Goal: Task Accomplishment & Management: Manage account settings

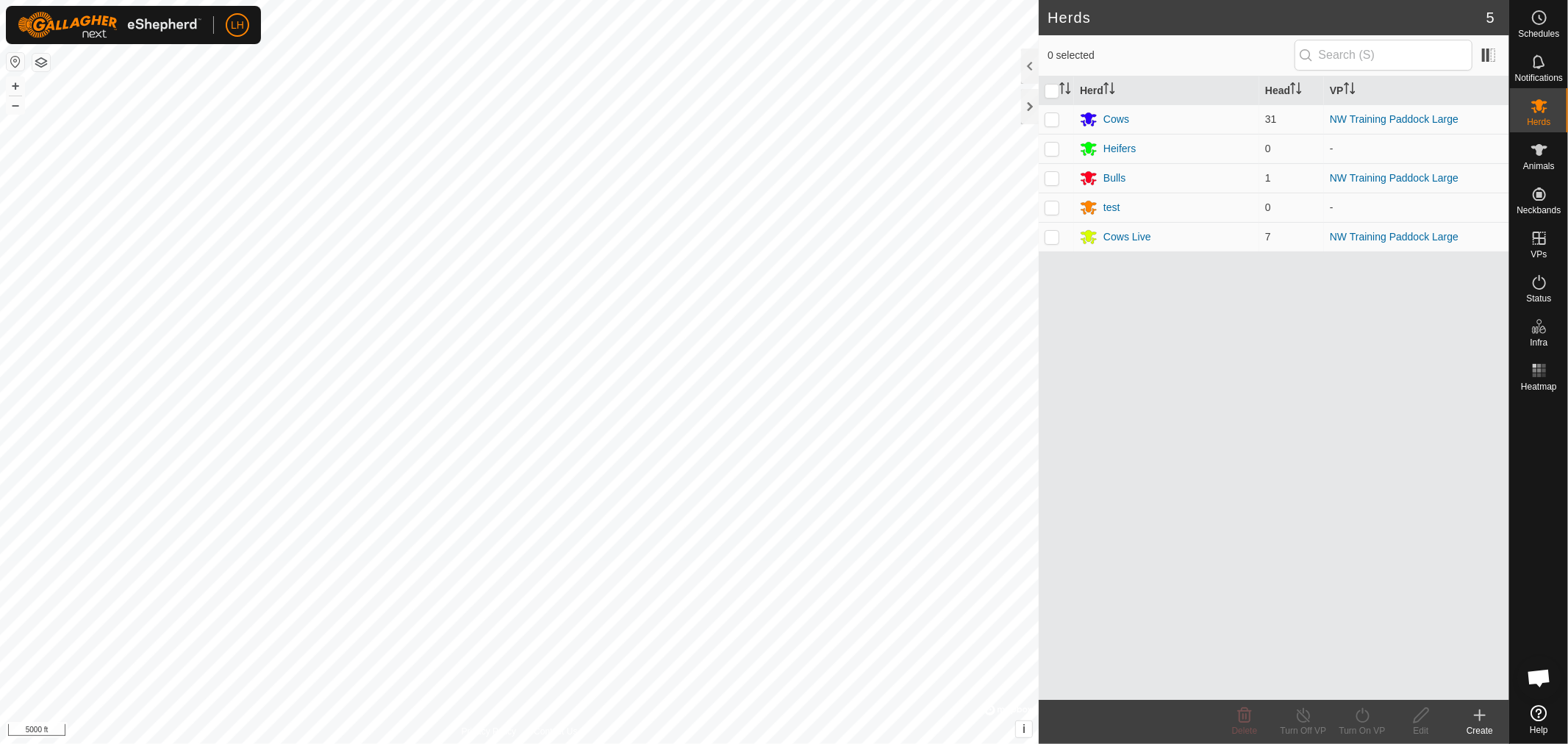
scroll to position [11218, 0]
click at [1026, 104] on div at bounding box center [1029, 107] width 17 height 36
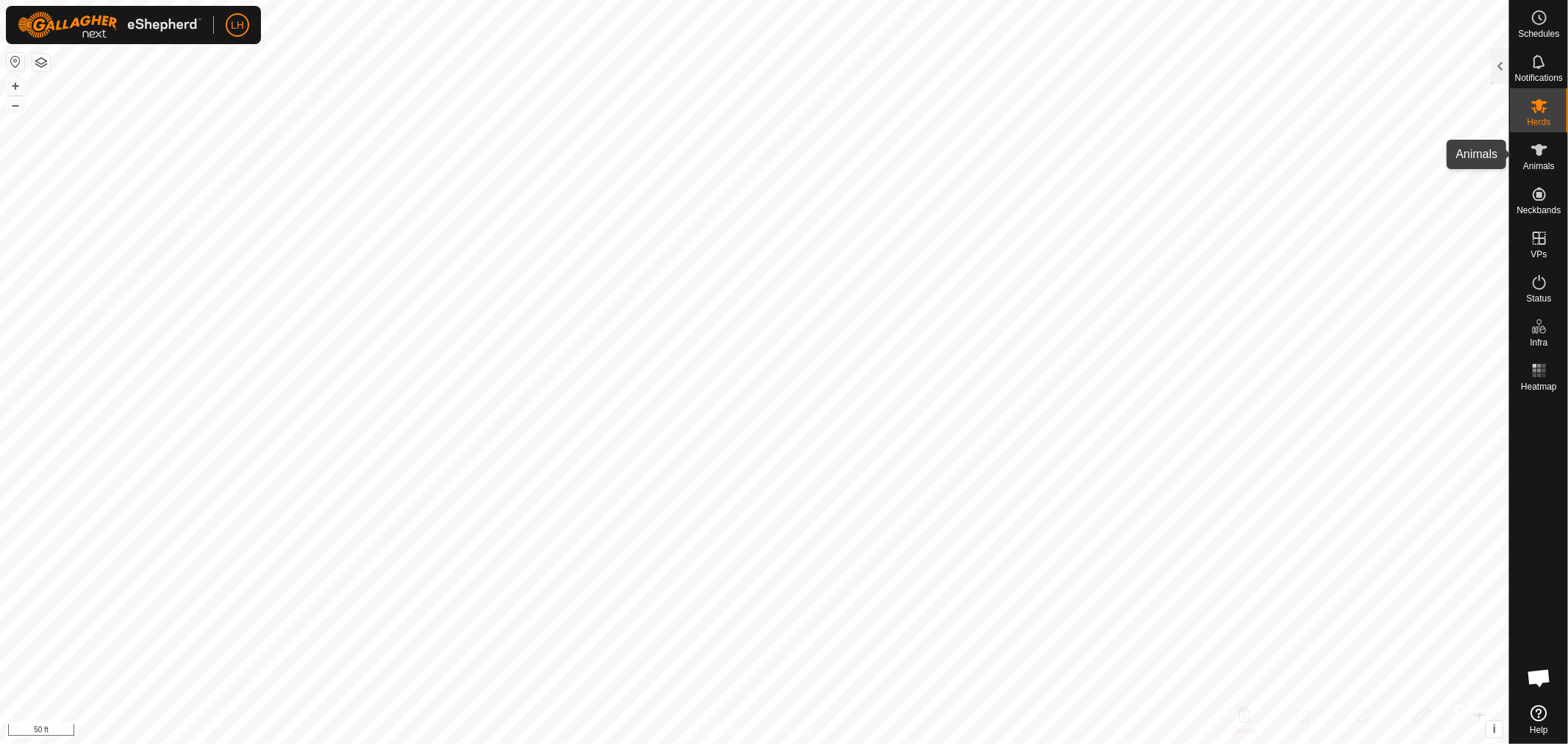
click at [1539, 165] on span "Animals" at bounding box center [1539, 166] width 31 height 9
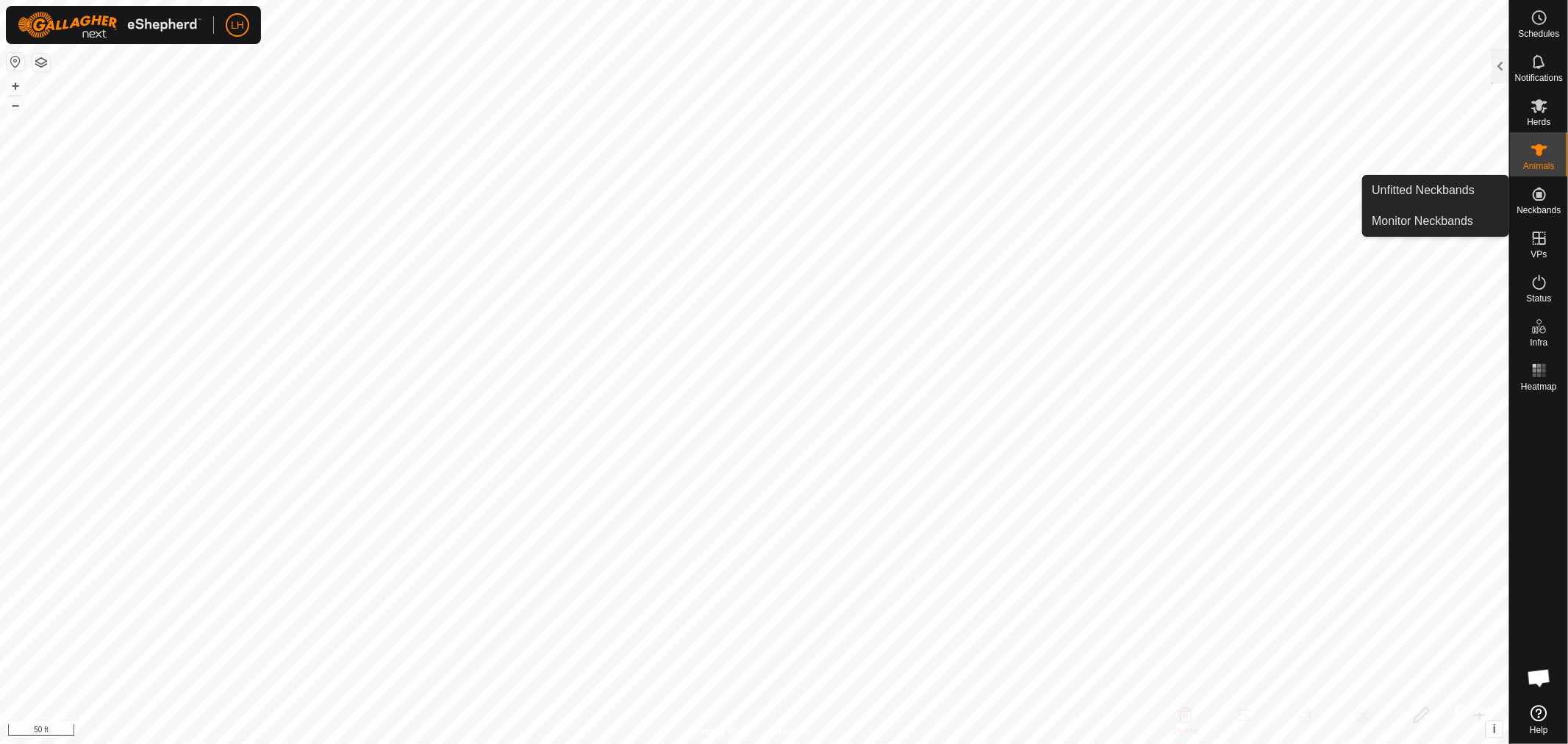
click at [1541, 206] on span "Neckbands" at bounding box center [1538, 210] width 44 height 9
click at [1505, 63] on div at bounding box center [1500, 66] width 17 height 36
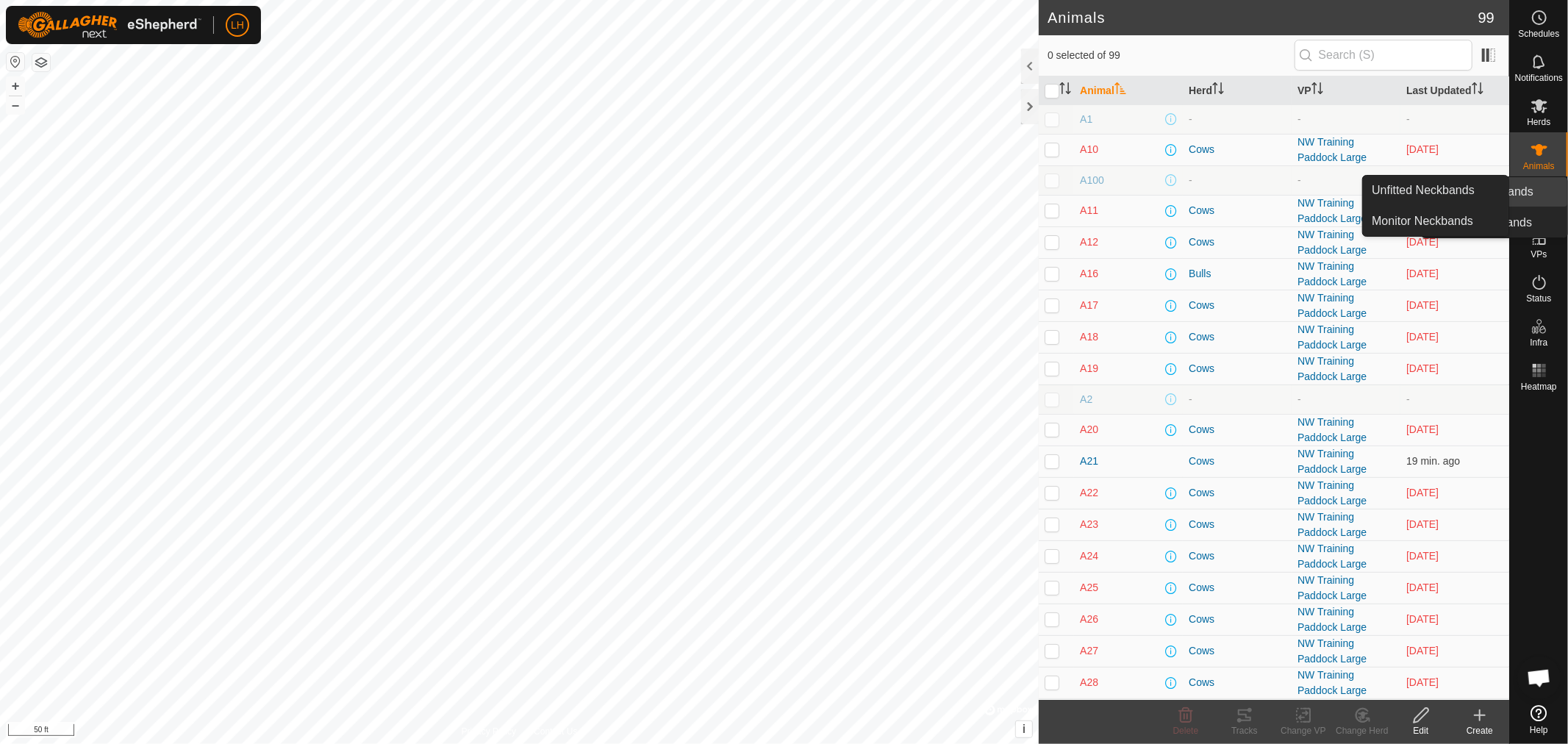
click at [1539, 194] on icon at bounding box center [1539, 193] width 13 height 13
click at [1441, 191] on link "Unfitted Neckbands" at bounding box center [1435, 191] width 146 height 29
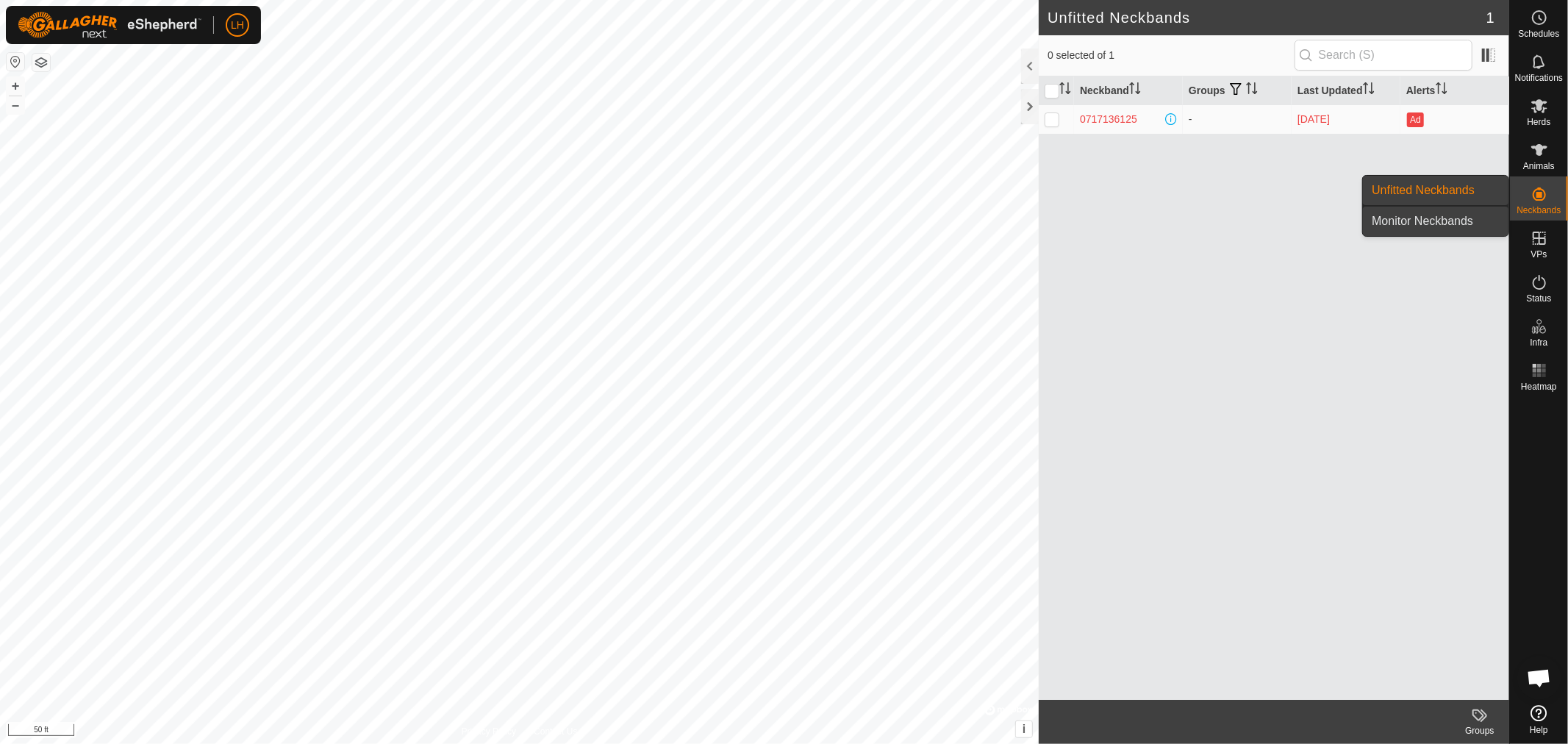
click at [1429, 221] on link "Monitor Neckbands" at bounding box center [1435, 221] width 146 height 29
click at [1422, 188] on link "Unfitted Neckbands" at bounding box center [1435, 191] width 146 height 29
click at [1029, 103] on div at bounding box center [1029, 107] width 17 height 36
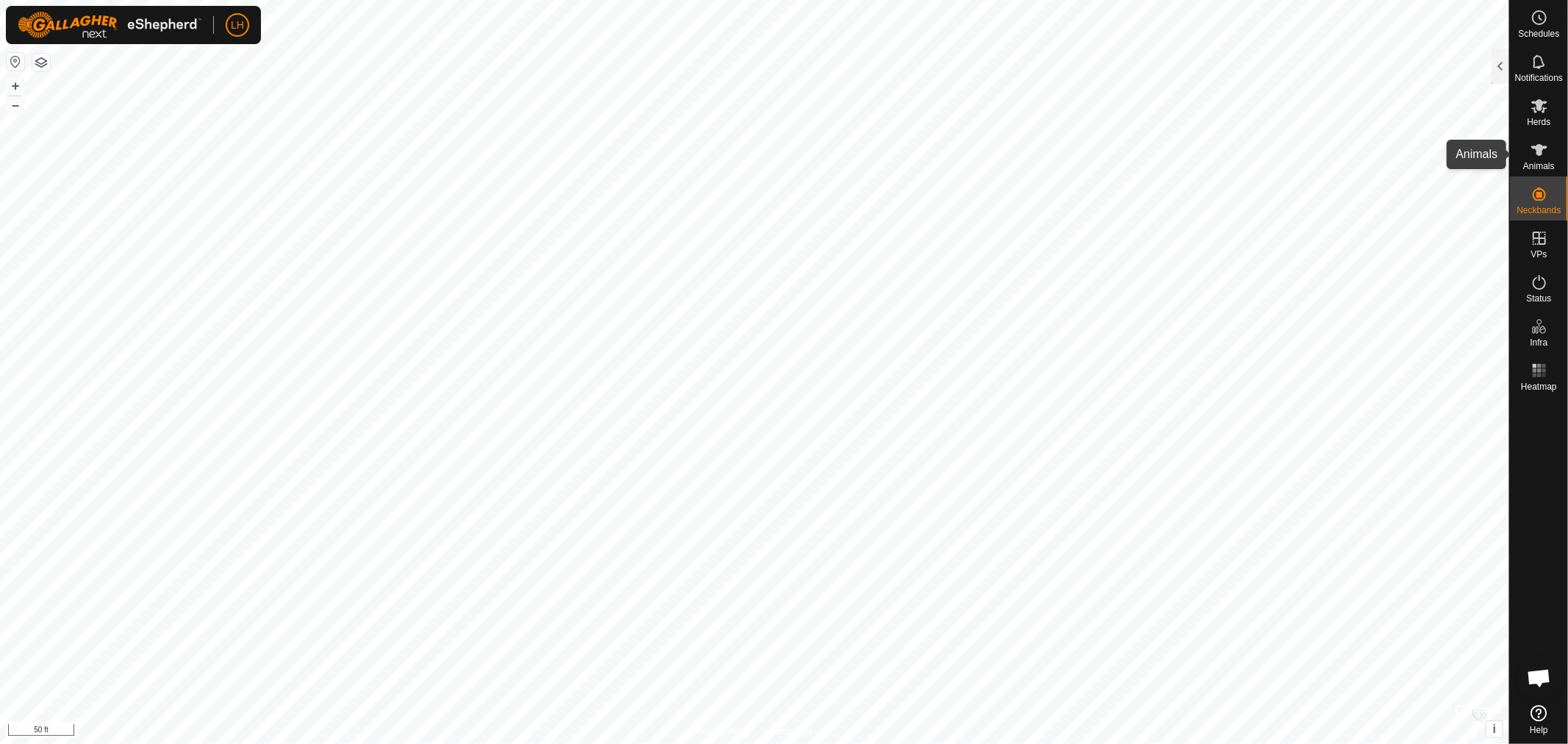
click at [1534, 147] on icon at bounding box center [1539, 150] width 16 height 12
click at [1503, 74] on div at bounding box center [1500, 66] width 17 height 36
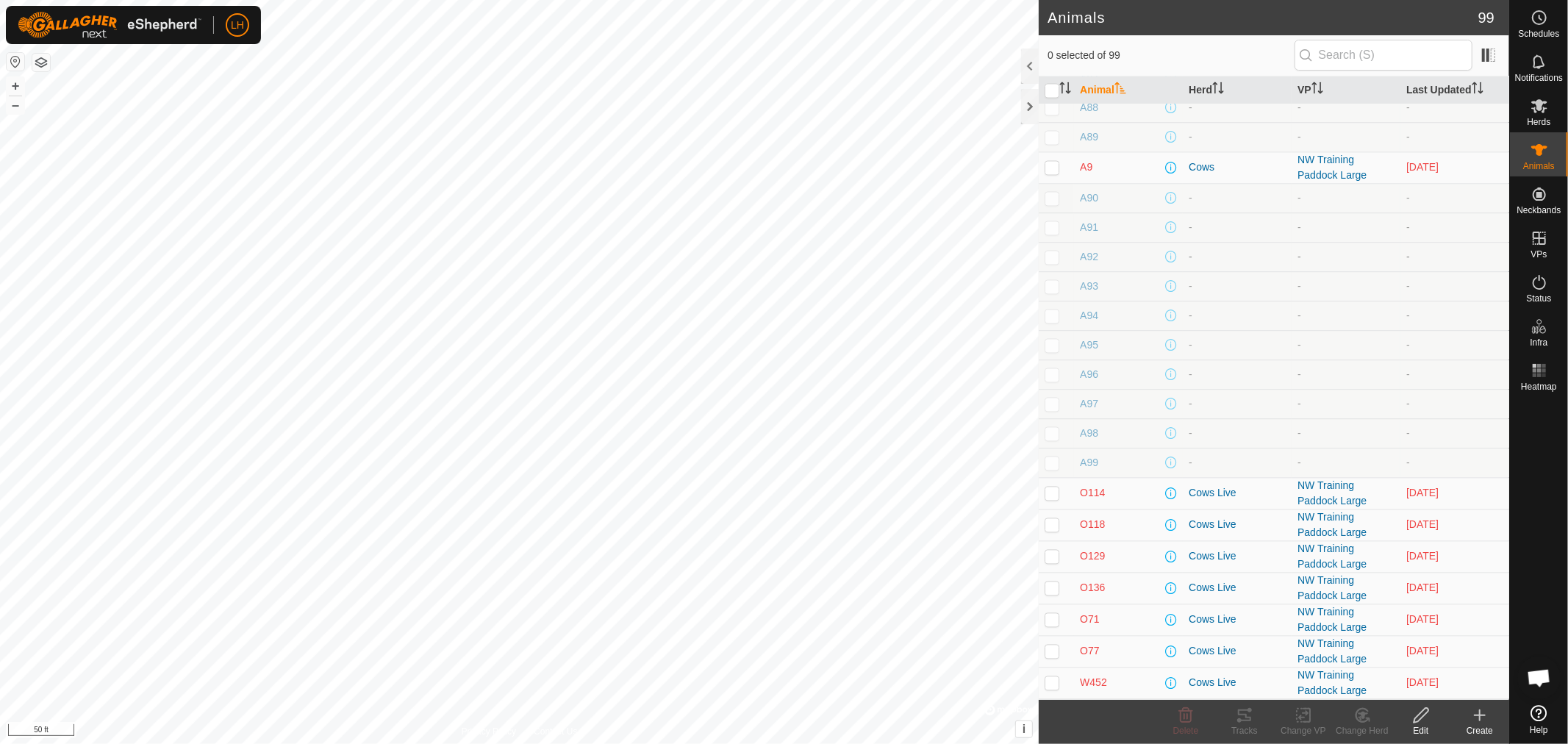
scroll to position [1751, 0]
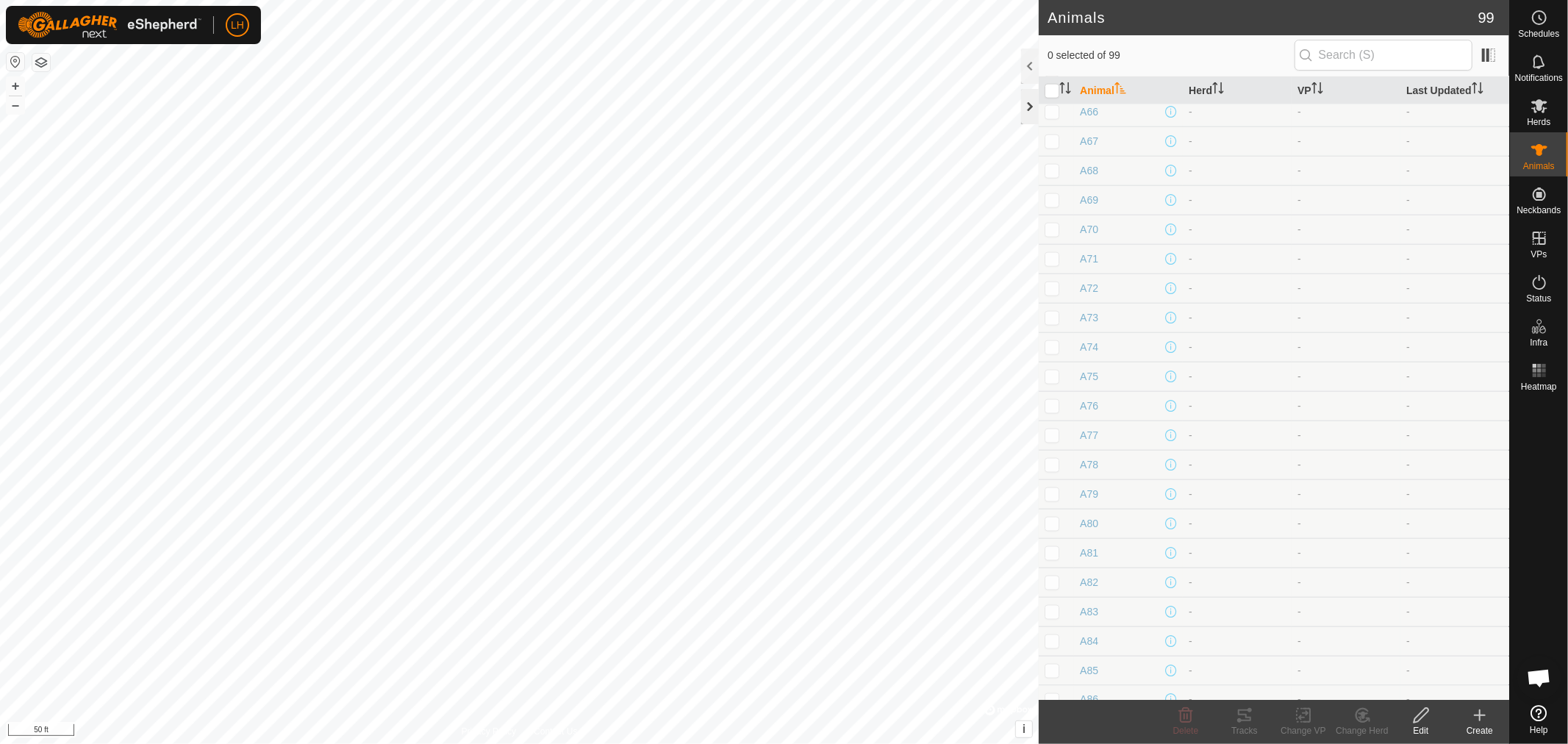
click at [1034, 114] on div at bounding box center [1029, 107] width 17 height 36
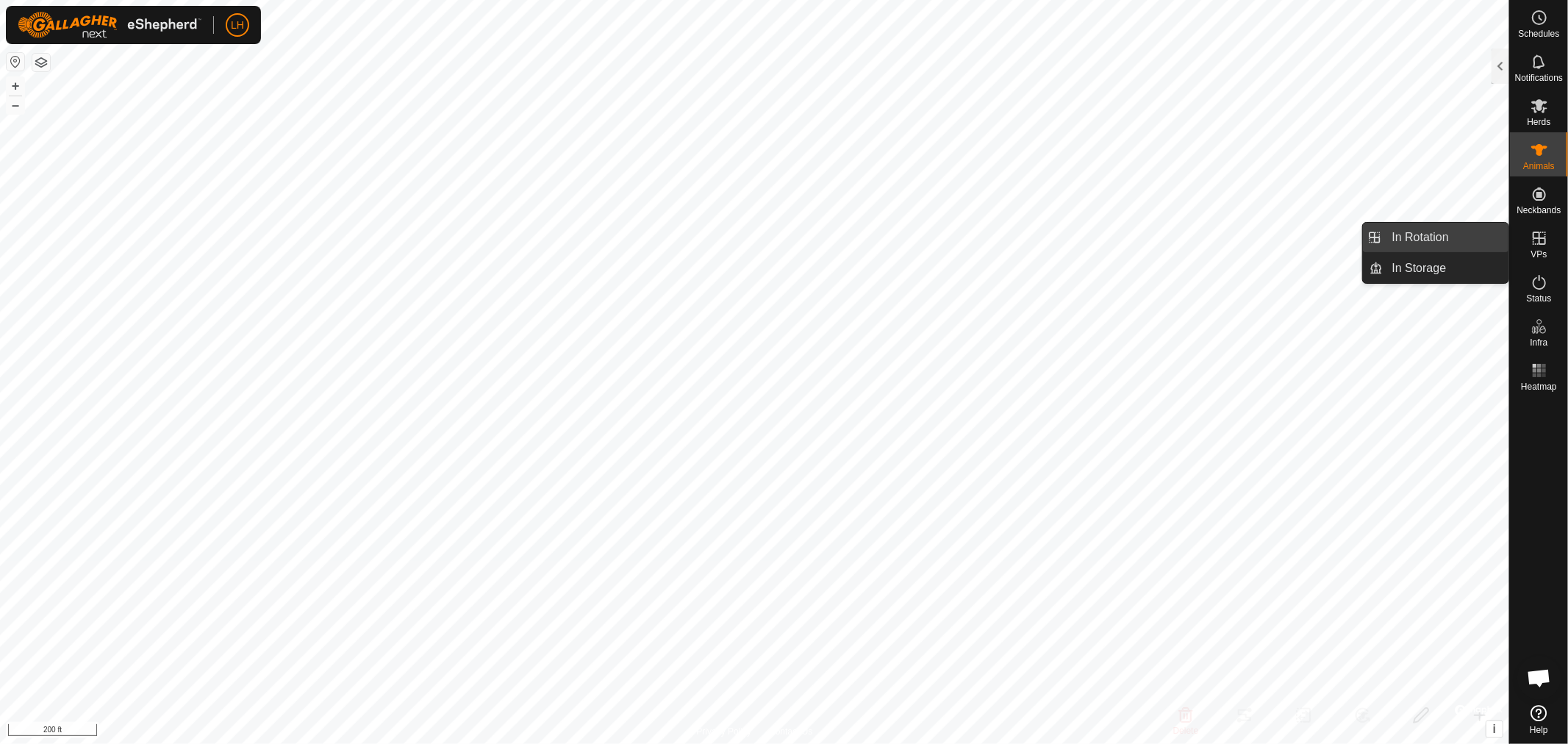
click at [1402, 236] on link "In Rotation" at bounding box center [1446, 237] width 126 height 29
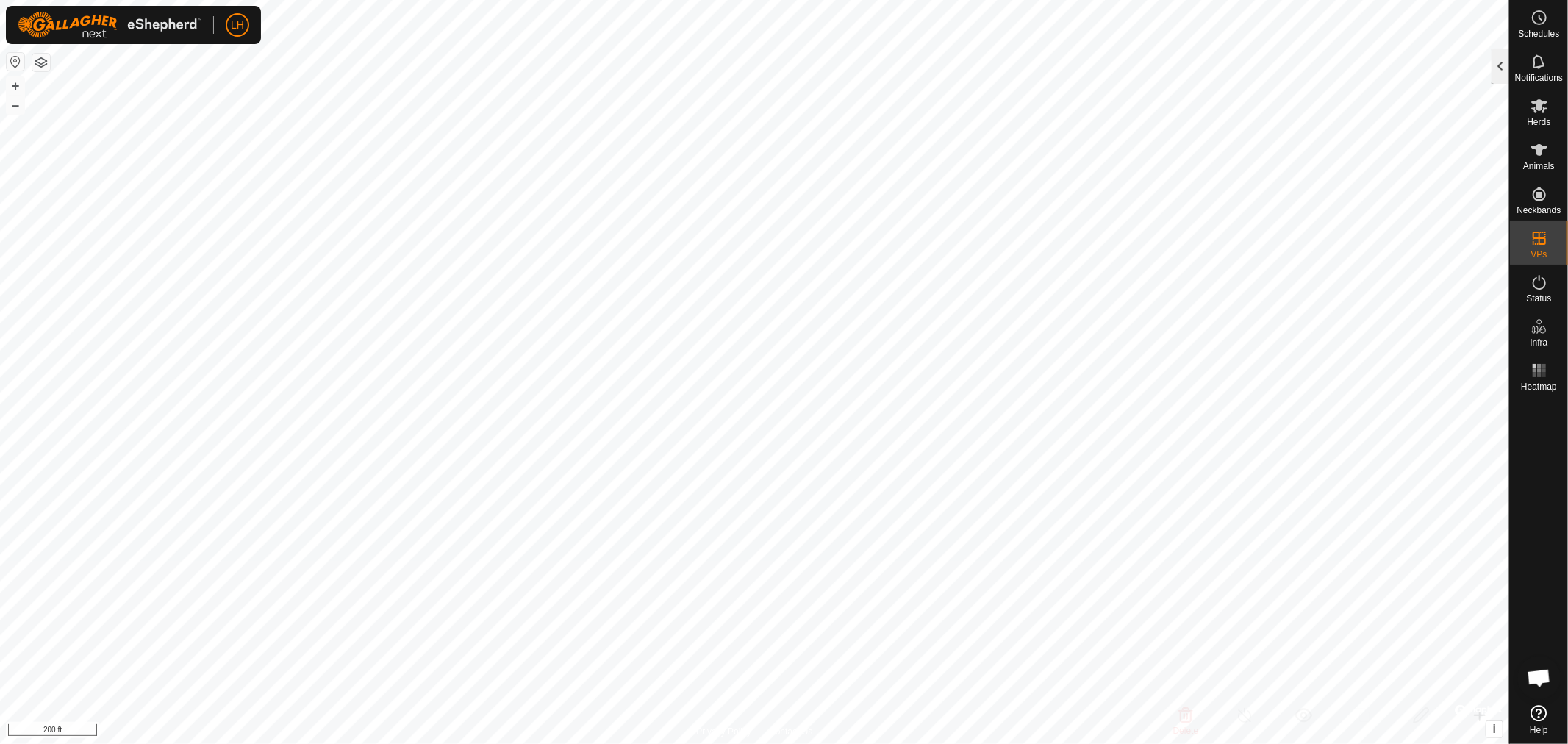
click at [1502, 69] on div at bounding box center [1500, 66] width 17 height 36
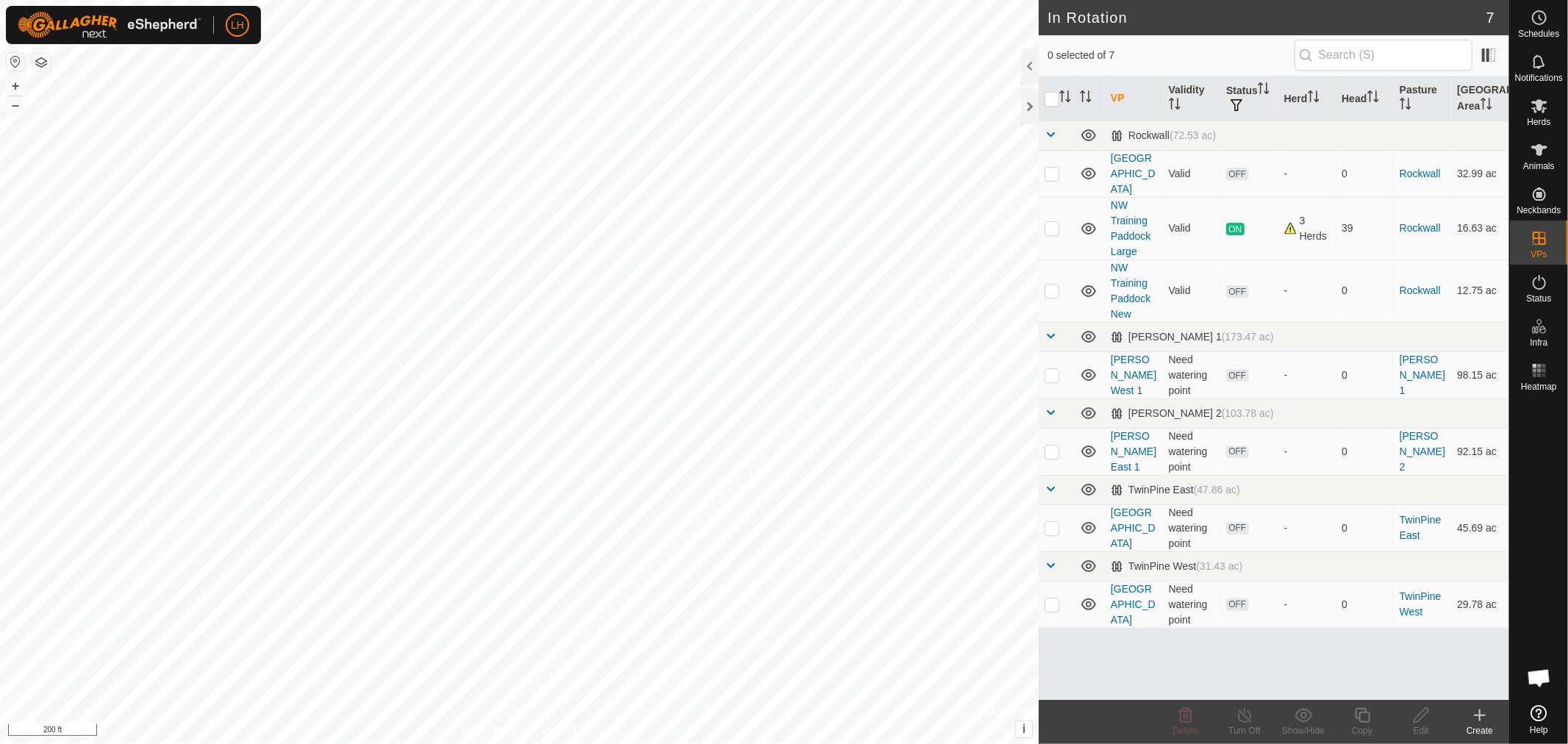
click at [1123, 508] on link "[GEOGRAPHIC_DATA]" at bounding box center [1133, 527] width 45 height 42
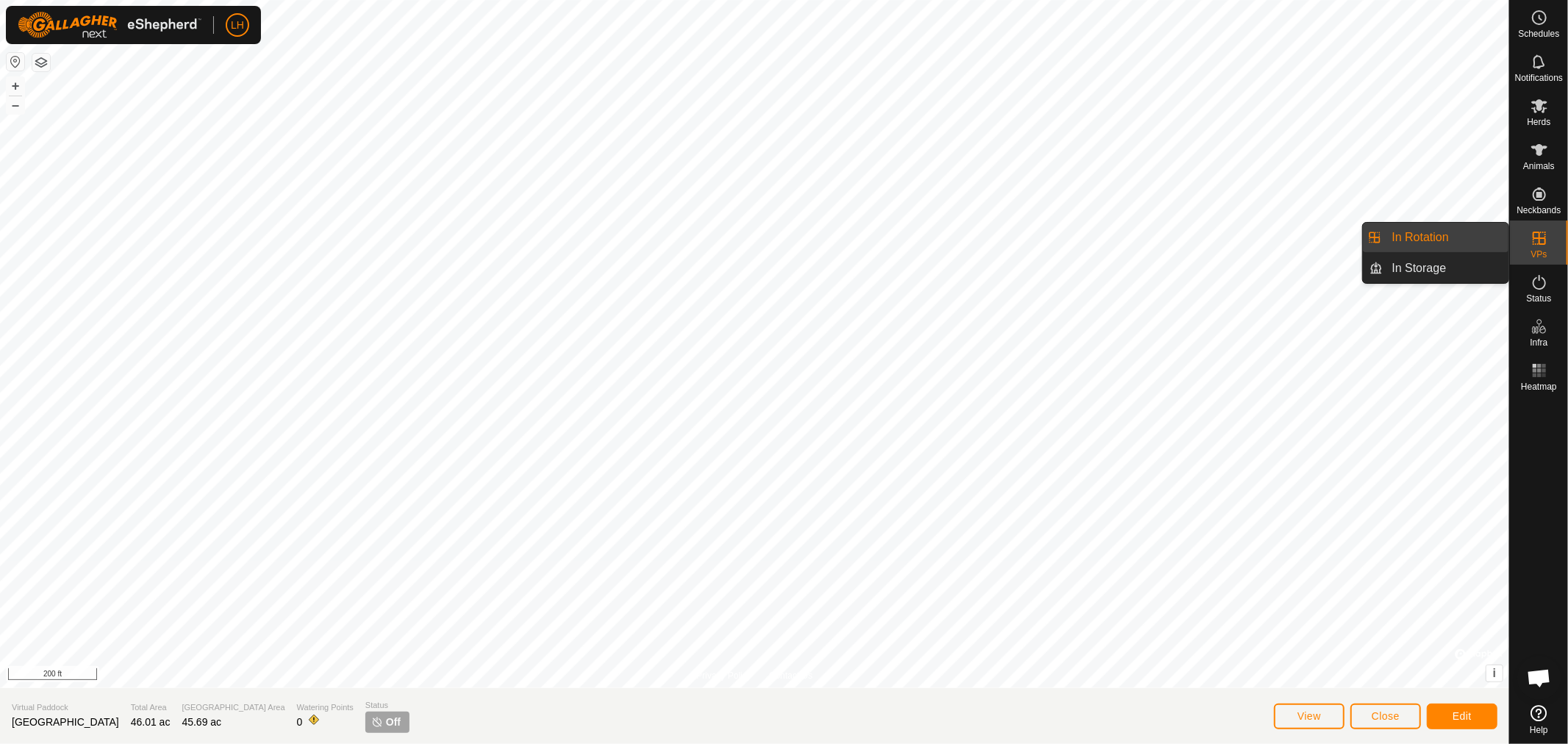
click at [1429, 236] on link "In Rotation" at bounding box center [1446, 237] width 126 height 29
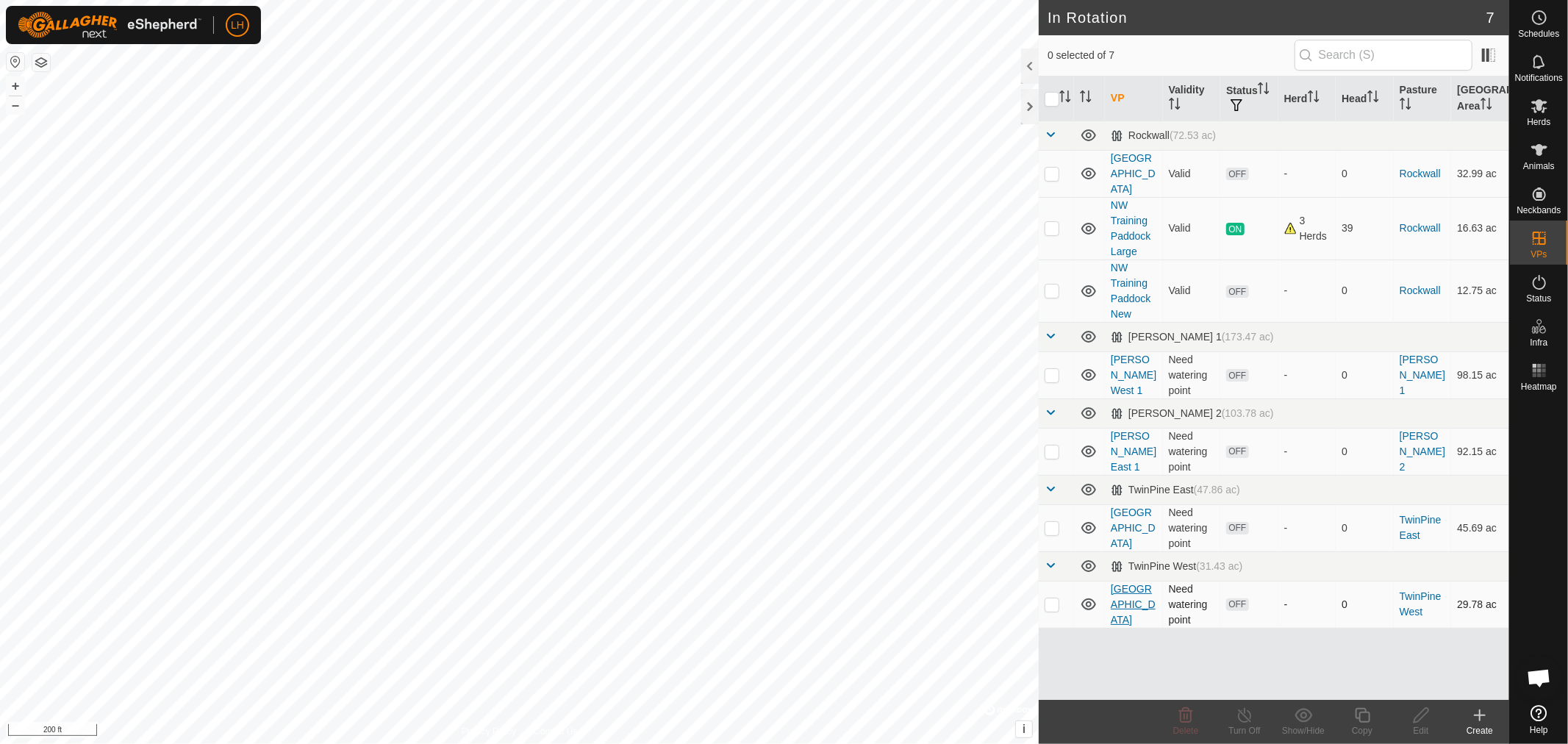
click at [1118, 586] on link "[GEOGRAPHIC_DATA]" at bounding box center [1133, 604] width 45 height 42
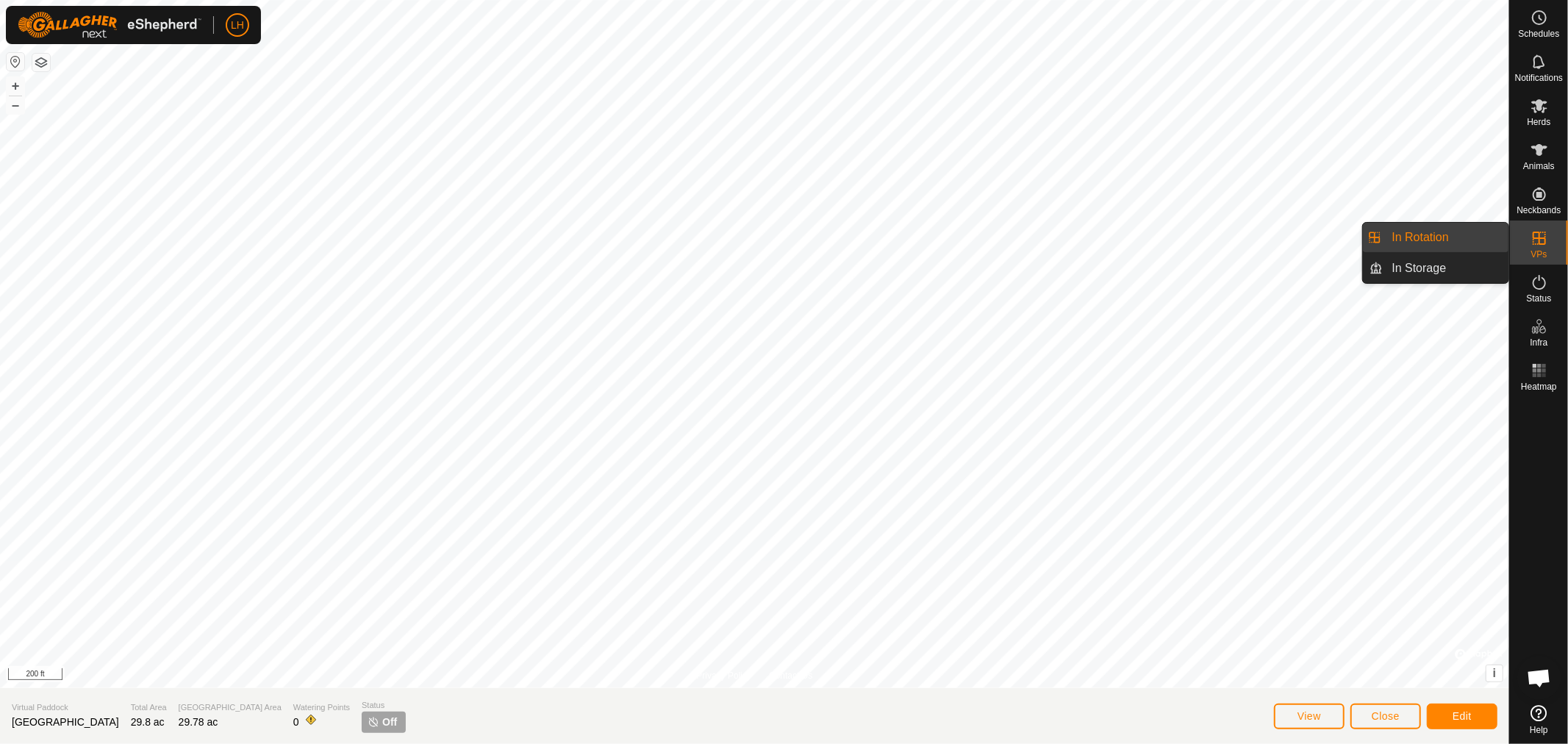
click at [1535, 236] on icon at bounding box center [1539, 238] width 17 height 17
click at [1423, 236] on link "In Rotation" at bounding box center [1446, 237] width 126 height 29
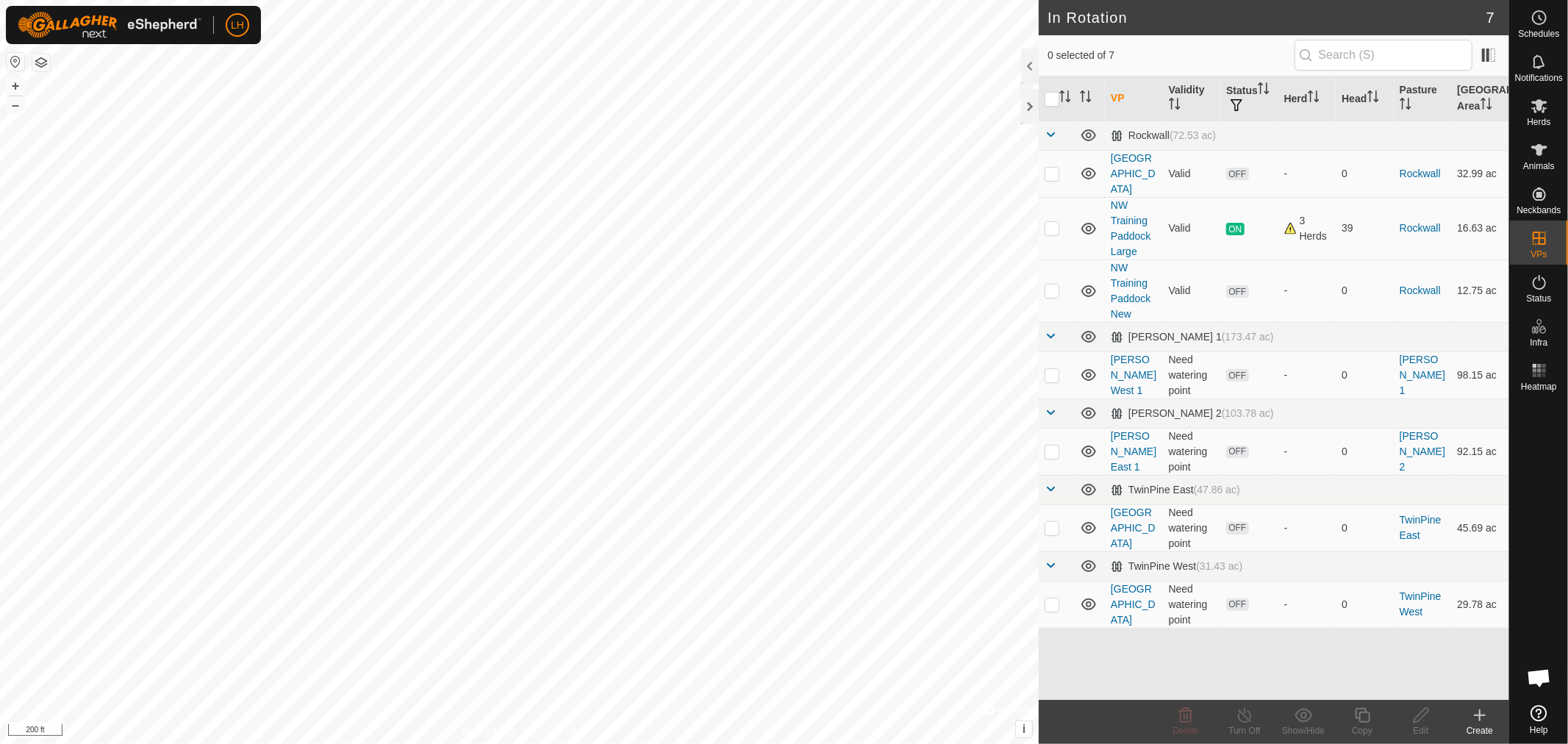
click at [1477, 717] on icon at bounding box center [1480, 715] width 17 height 17
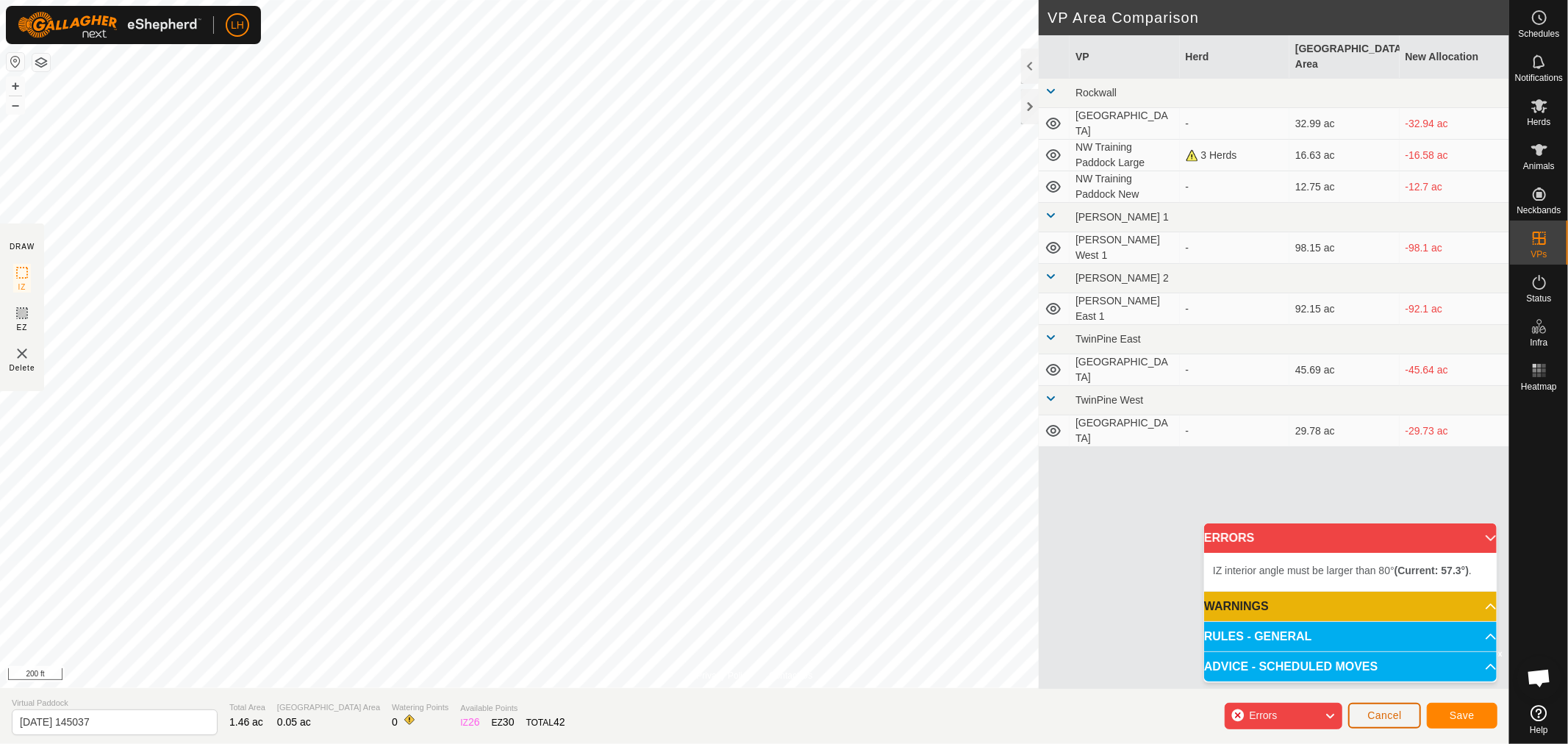
click at [1387, 702] on button "Cancel" at bounding box center [1384, 715] width 73 height 26
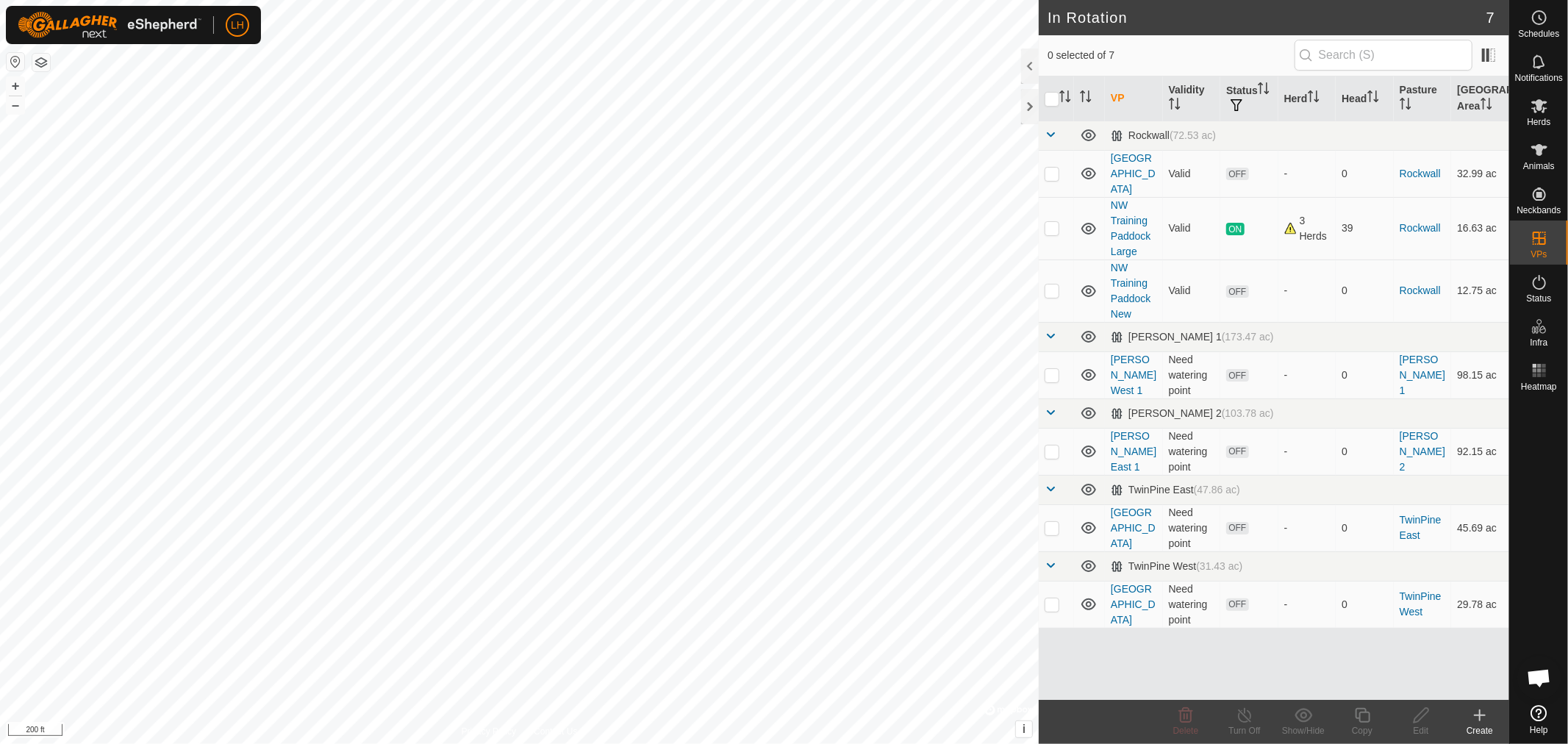
click at [1481, 719] on icon at bounding box center [1480, 715] width 17 height 17
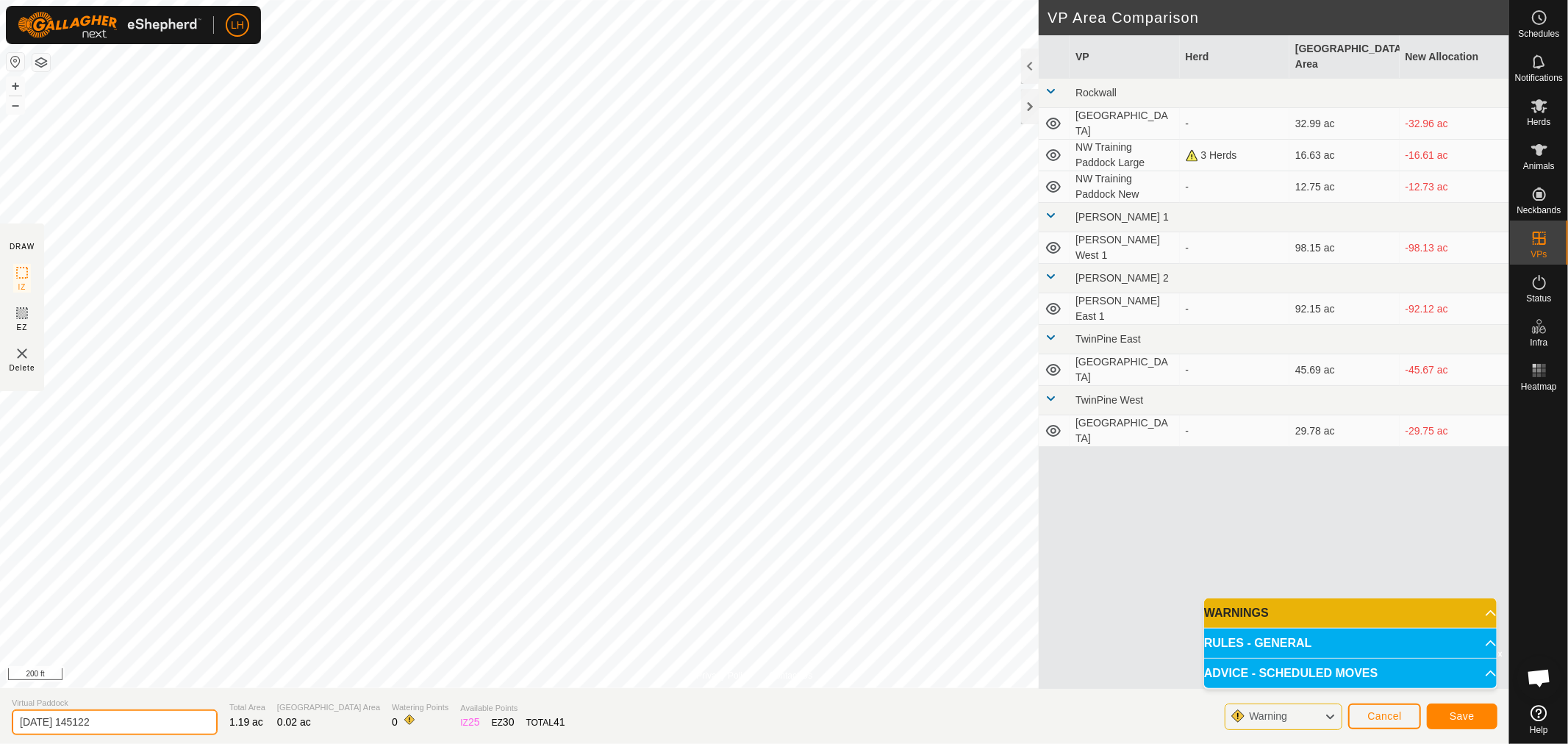
drag, startPoint x: 123, startPoint y: 723, endPoint x: 0, endPoint y: 708, distance: 123.9
click at [0, 708] on section "Virtual Paddock [DATE] 145122 Total Area 1.19 ac Grazing Area 0.02 ac Watering …" at bounding box center [755, 715] width 1509 height 55
type input "Twin Pine Corridor"
click at [1464, 715] on span "Save" at bounding box center [1461, 716] width 25 height 12
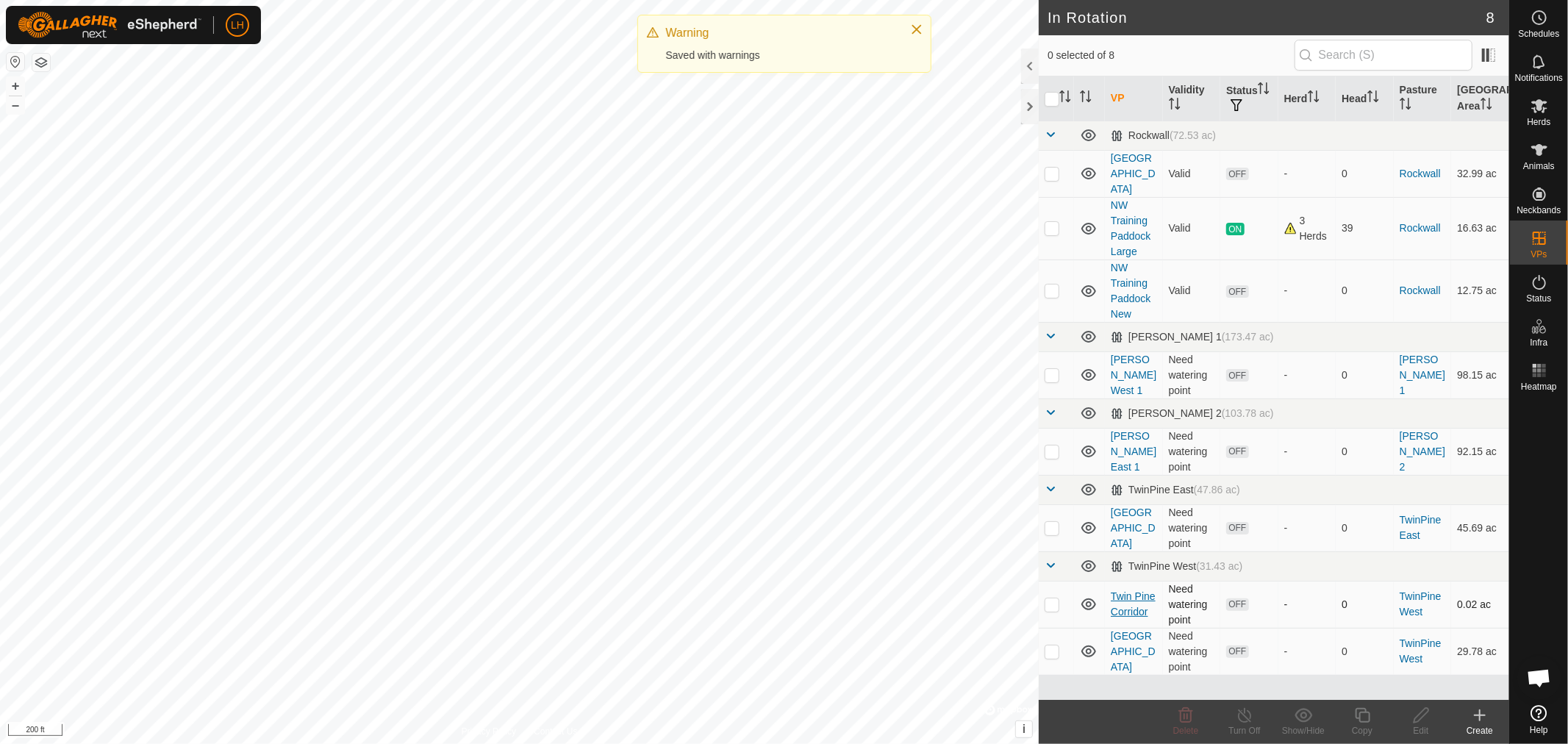
click at [1137, 591] on link "Twin Pine Corridor" at bounding box center [1133, 603] width 45 height 27
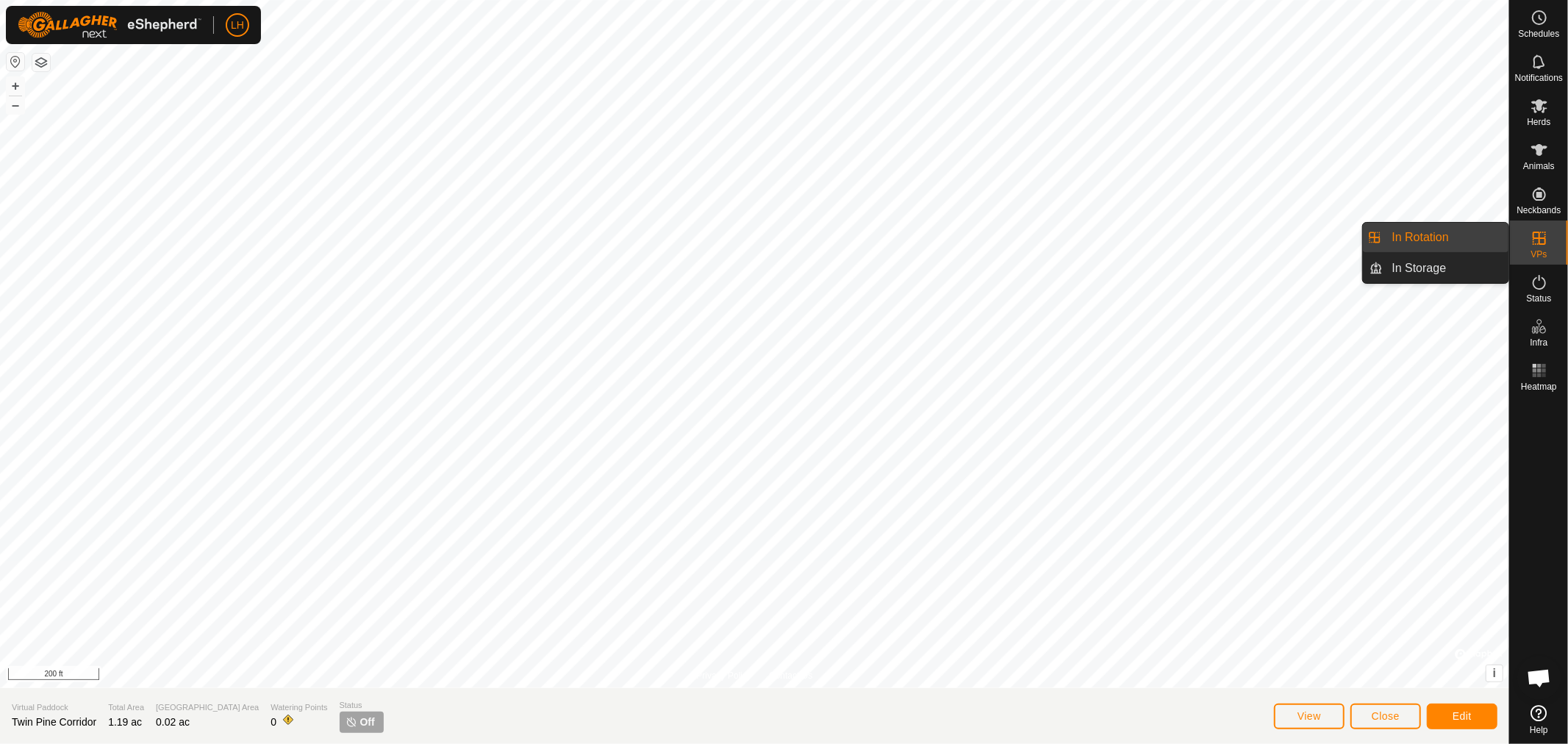
click at [1443, 236] on link "In Rotation" at bounding box center [1446, 237] width 126 height 29
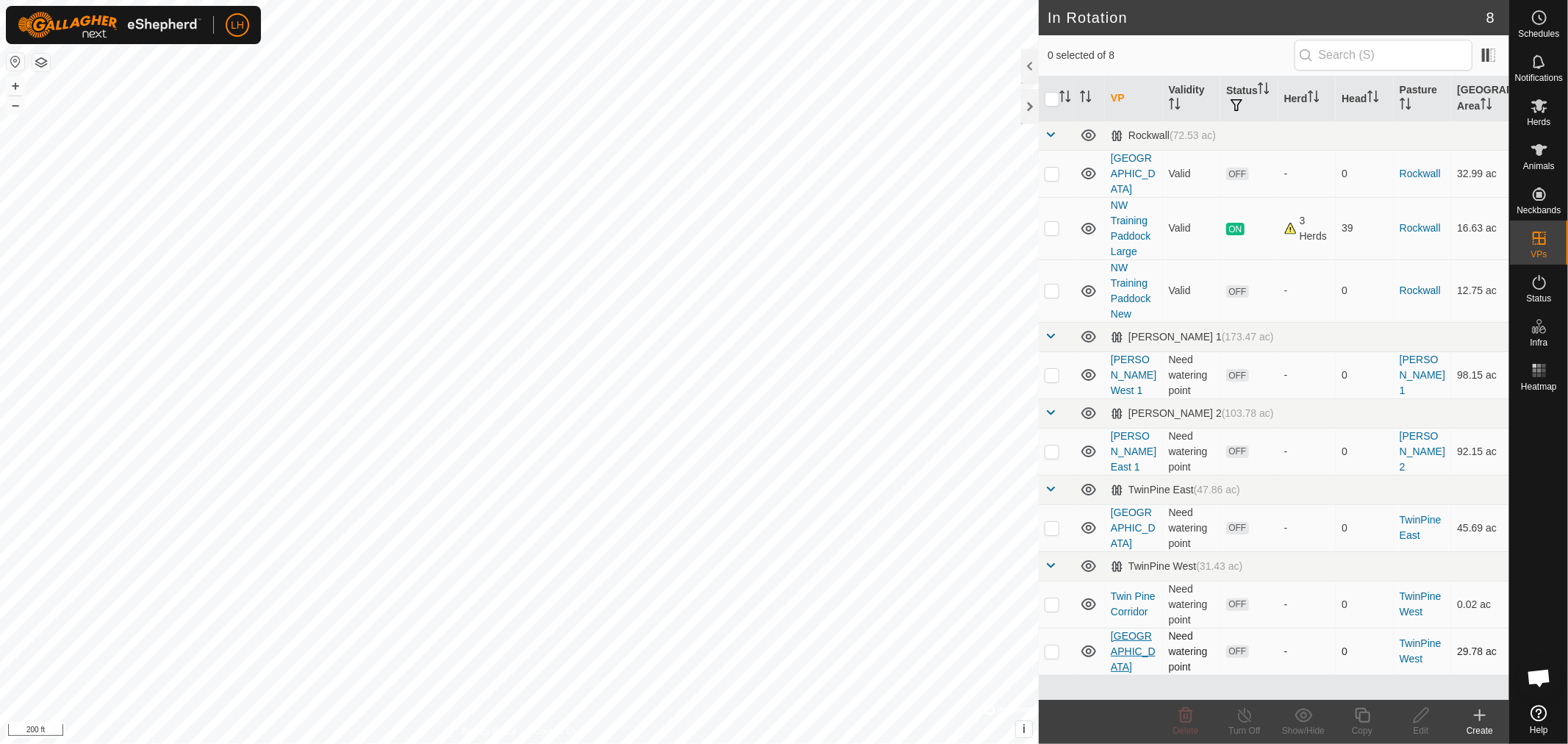
click at [1125, 630] on link "[GEOGRAPHIC_DATA]" at bounding box center [1133, 650] width 45 height 42
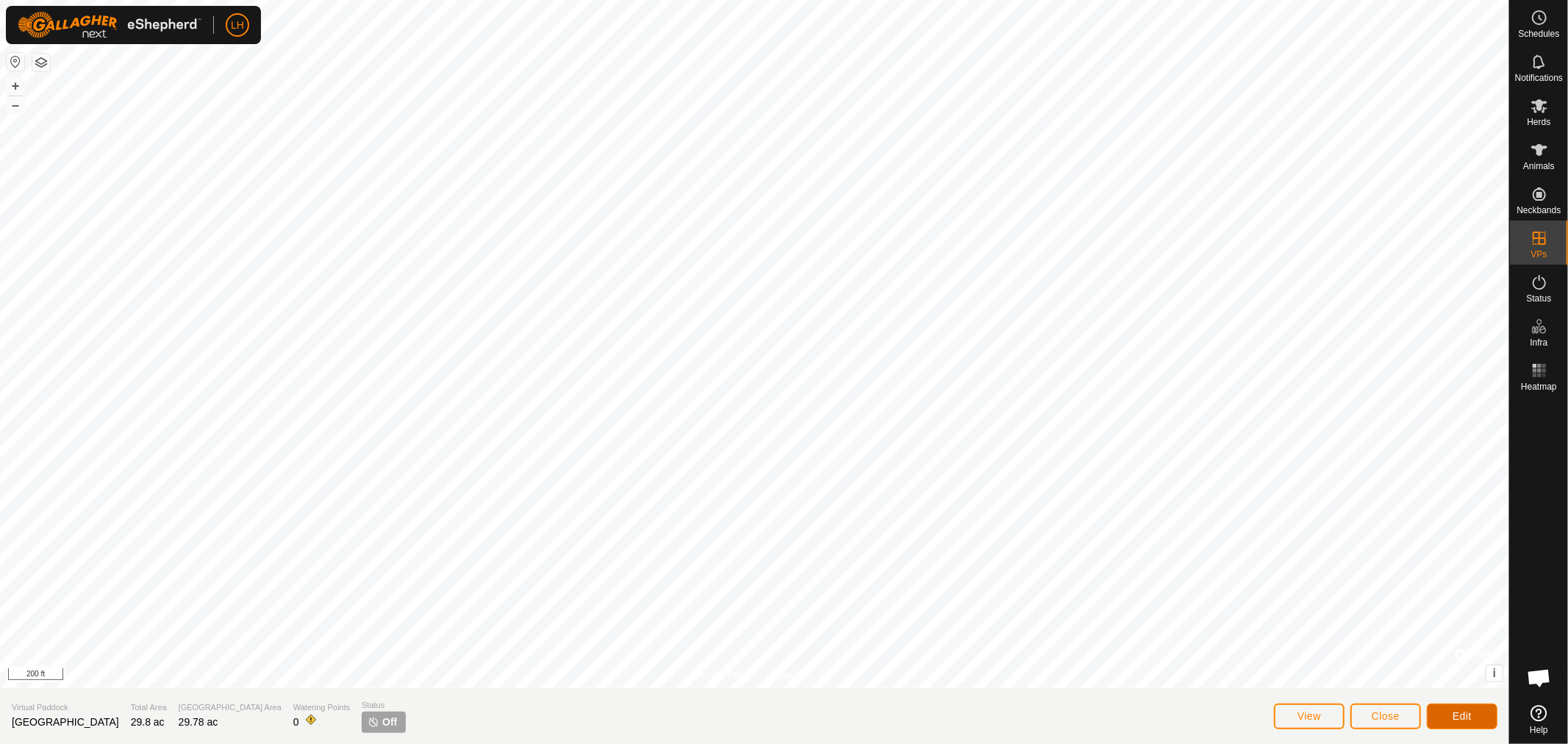
click at [1466, 711] on span "Edit" at bounding box center [1462, 716] width 19 height 12
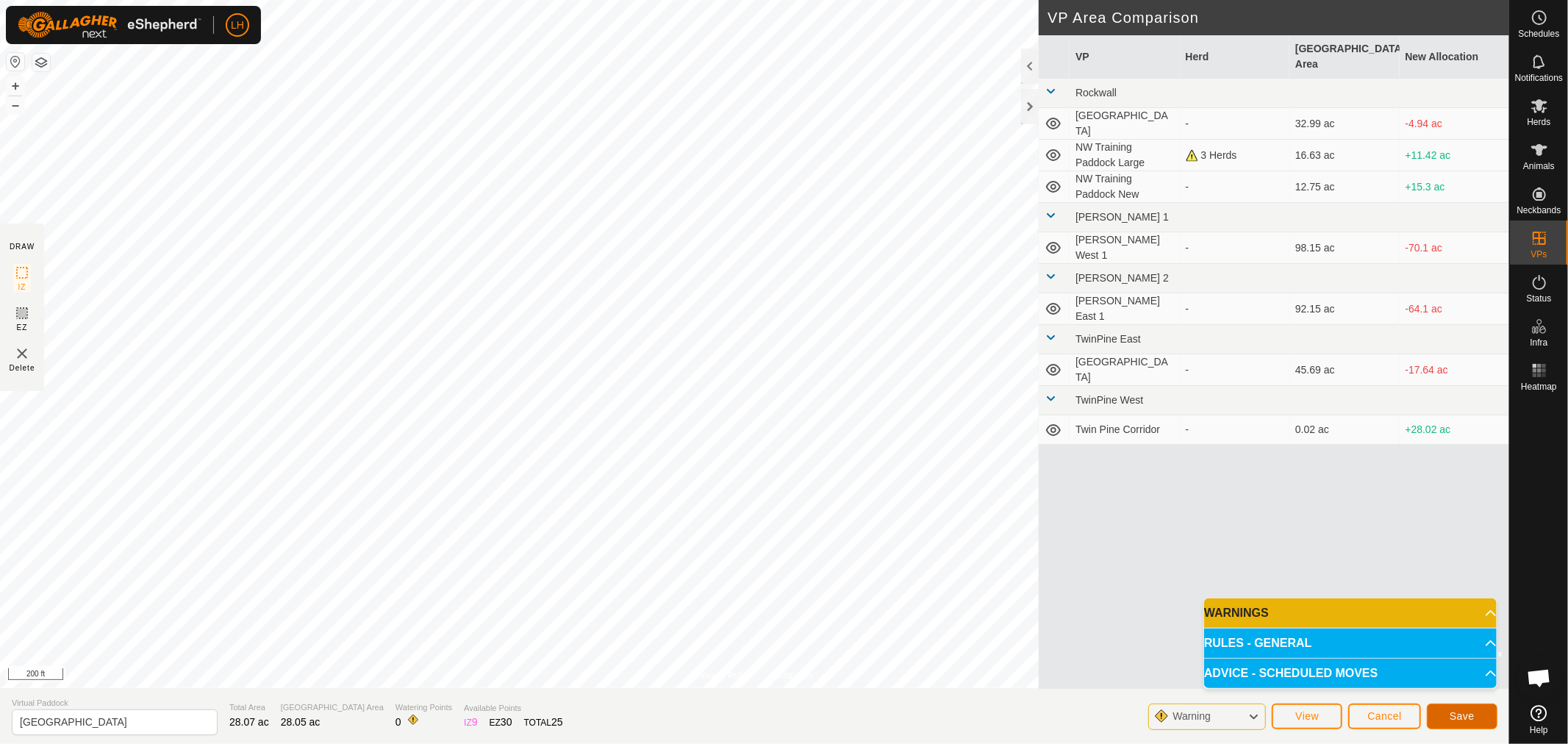
click at [1474, 720] on button "Save" at bounding box center [1461, 716] width 70 height 26
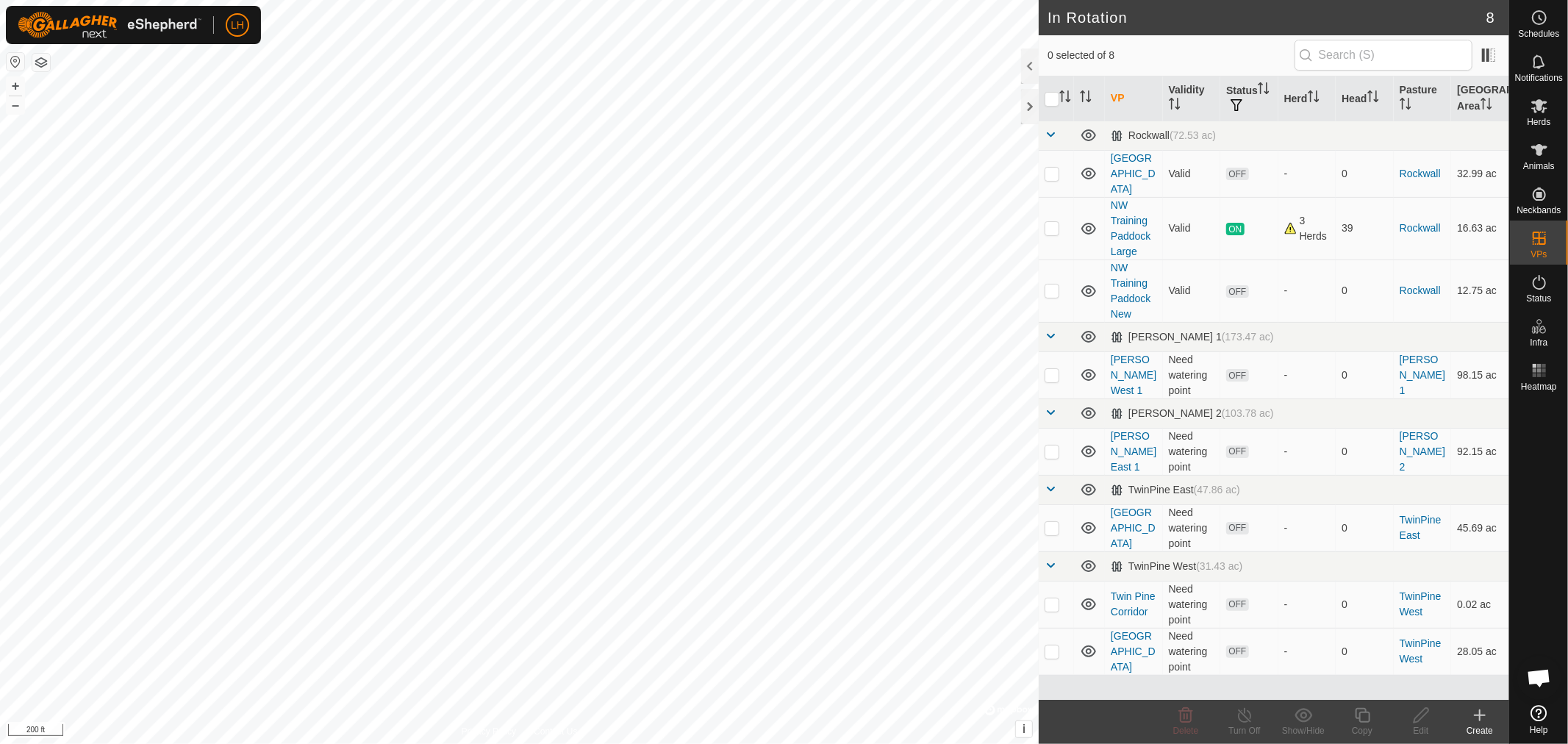
click at [1479, 715] on icon at bounding box center [1480, 715] width 17 height 17
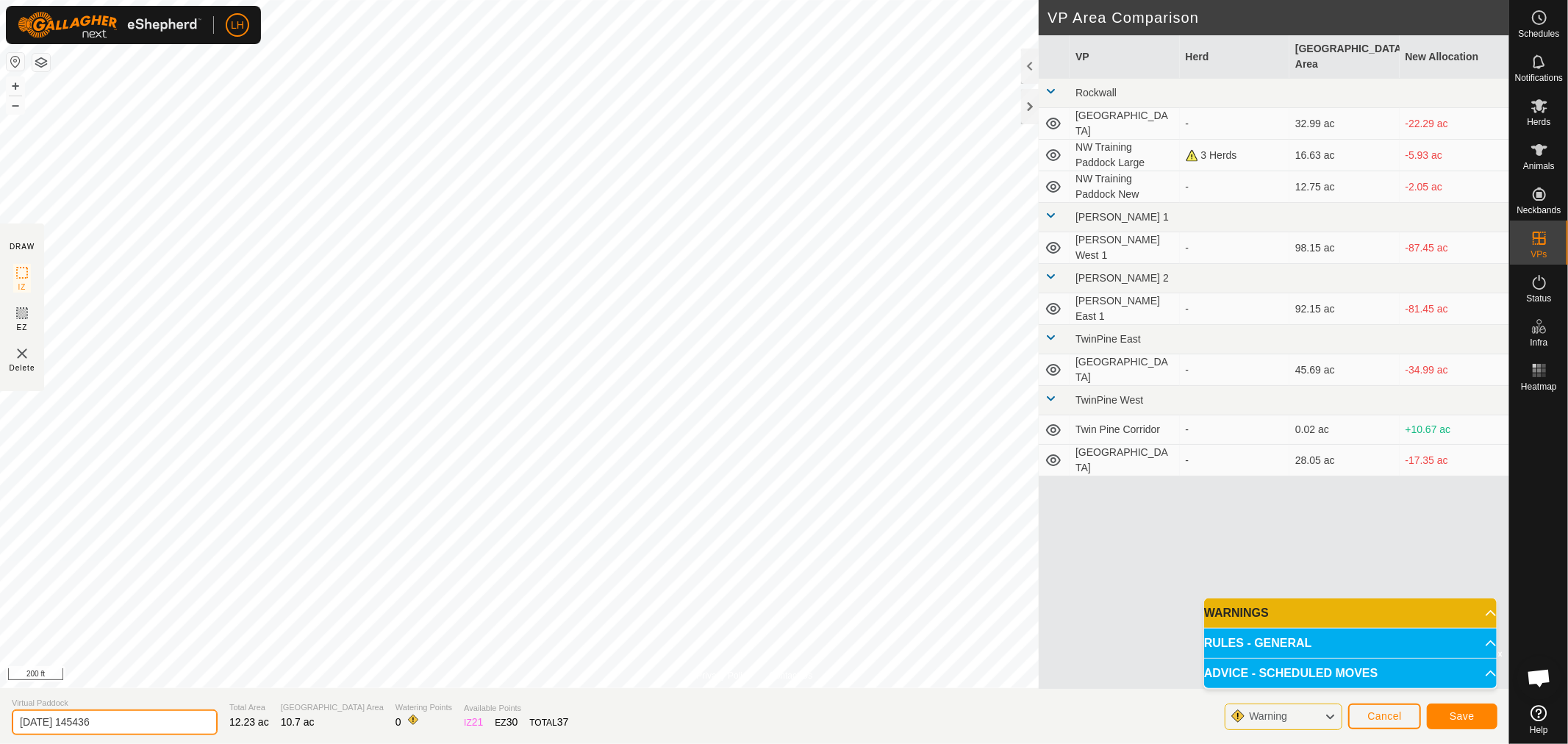
click at [126, 719] on input "[DATE] 145436" at bounding box center [115, 722] width 206 height 26
drag, startPoint x: 126, startPoint y: 719, endPoint x: 12, endPoint y: 708, distance: 114.5
click at [12, 709] on input "[DATE] 145436" at bounding box center [115, 722] width 206 height 26
type input "Twin Pine West Training"
click at [1468, 715] on span "Save" at bounding box center [1461, 716] width 25 height 12
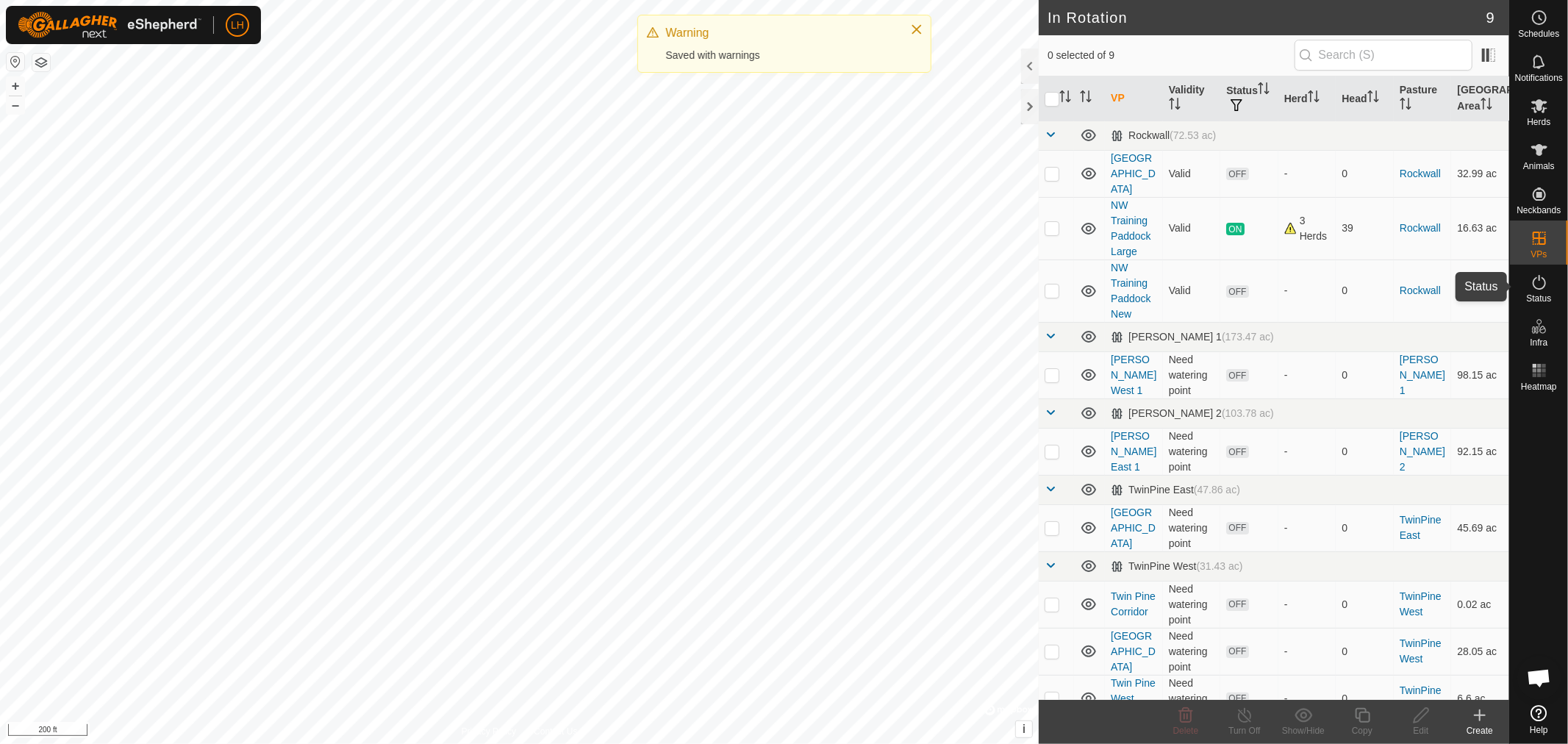
drag, startPoint x: 1542, startPoint y: 288, endPoint x: 1541, endPoint y: 317, distance: 29.0
click at [1542, 288] on icon at bounding box center [1539, 281] width 13 height 15
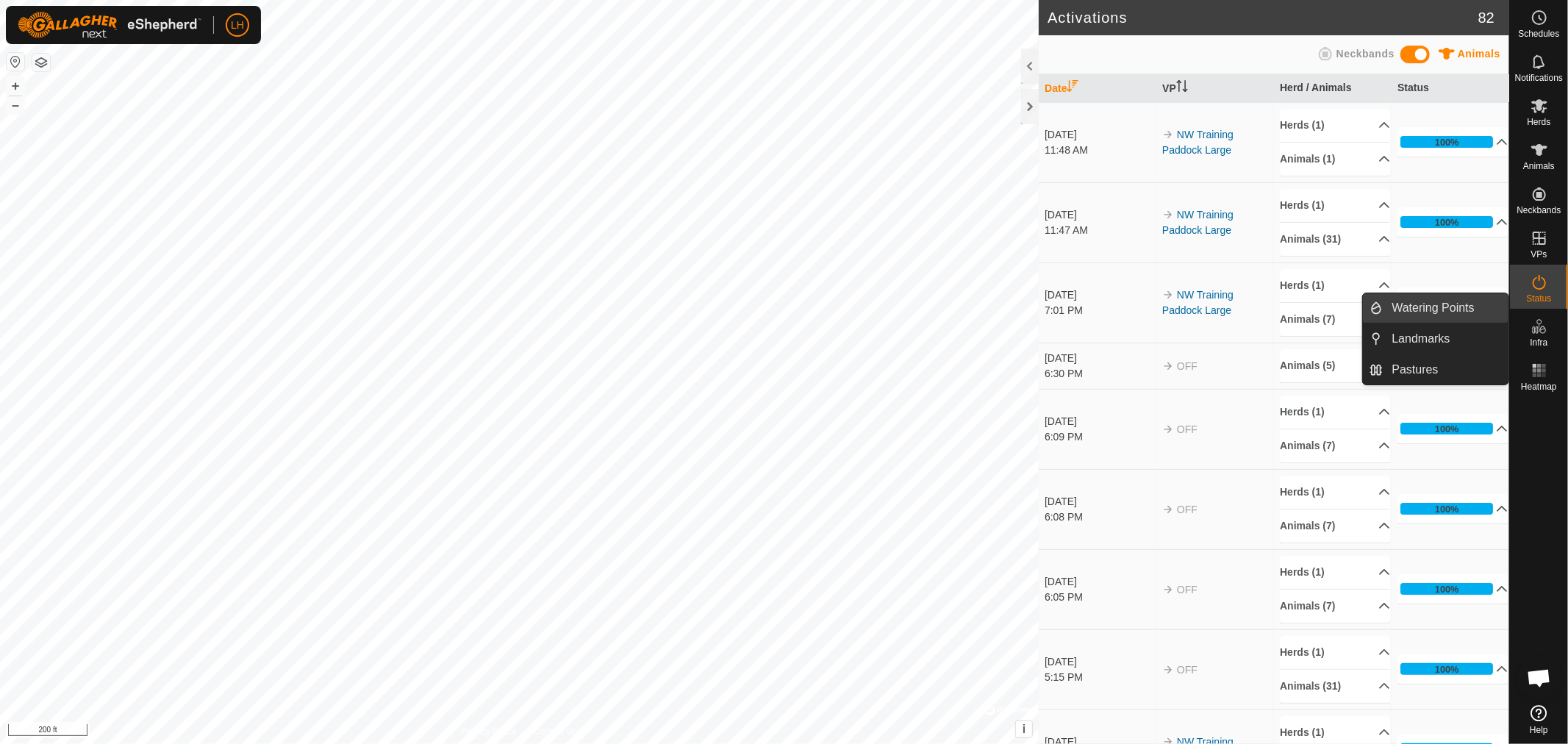
click at [1423, 302] on link "Watering Points" at bounding box center [1446, 308] width 126 height 29
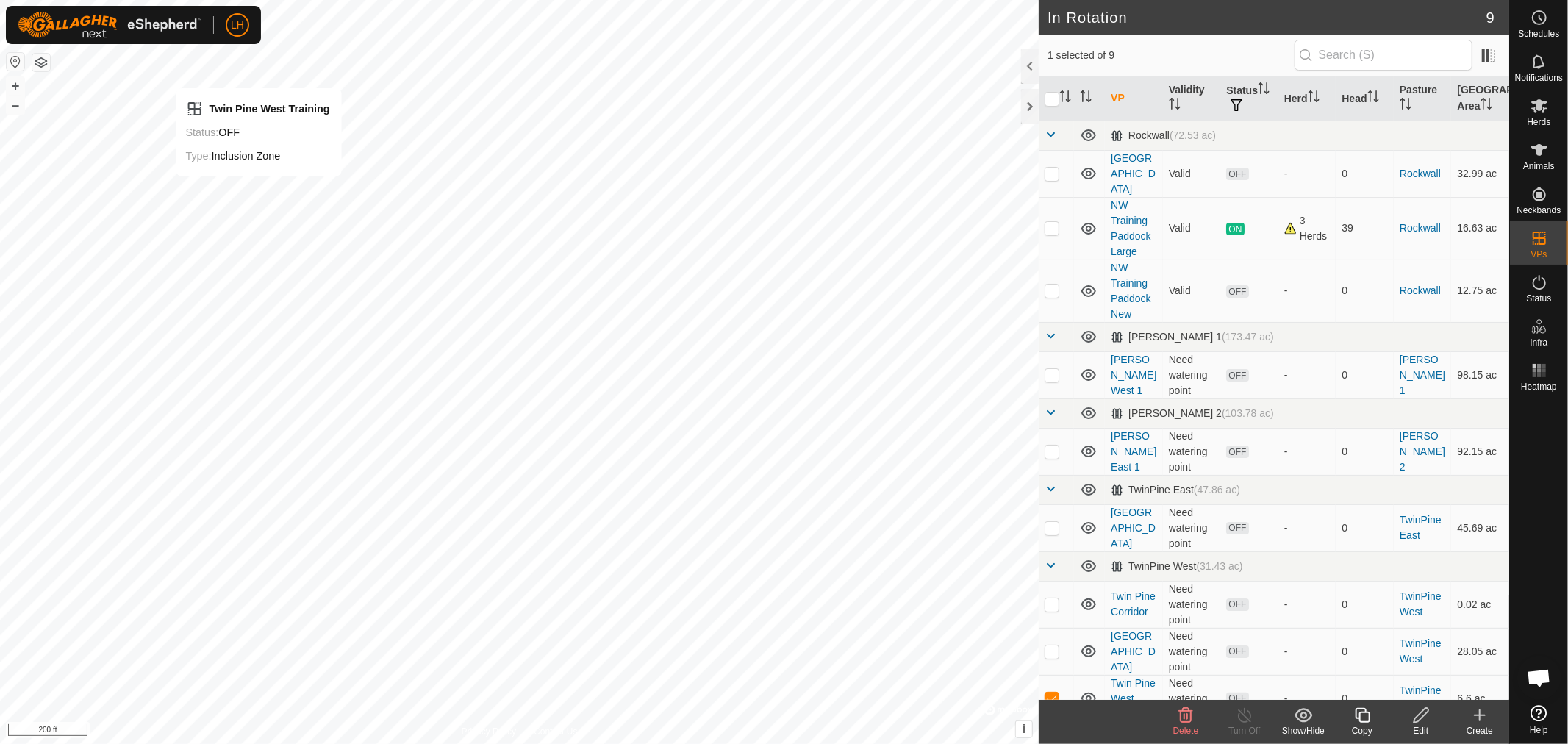
checkbox input "false"
click at [1032, 103] on div at bounding box center [1029, 107] width 17 height 36
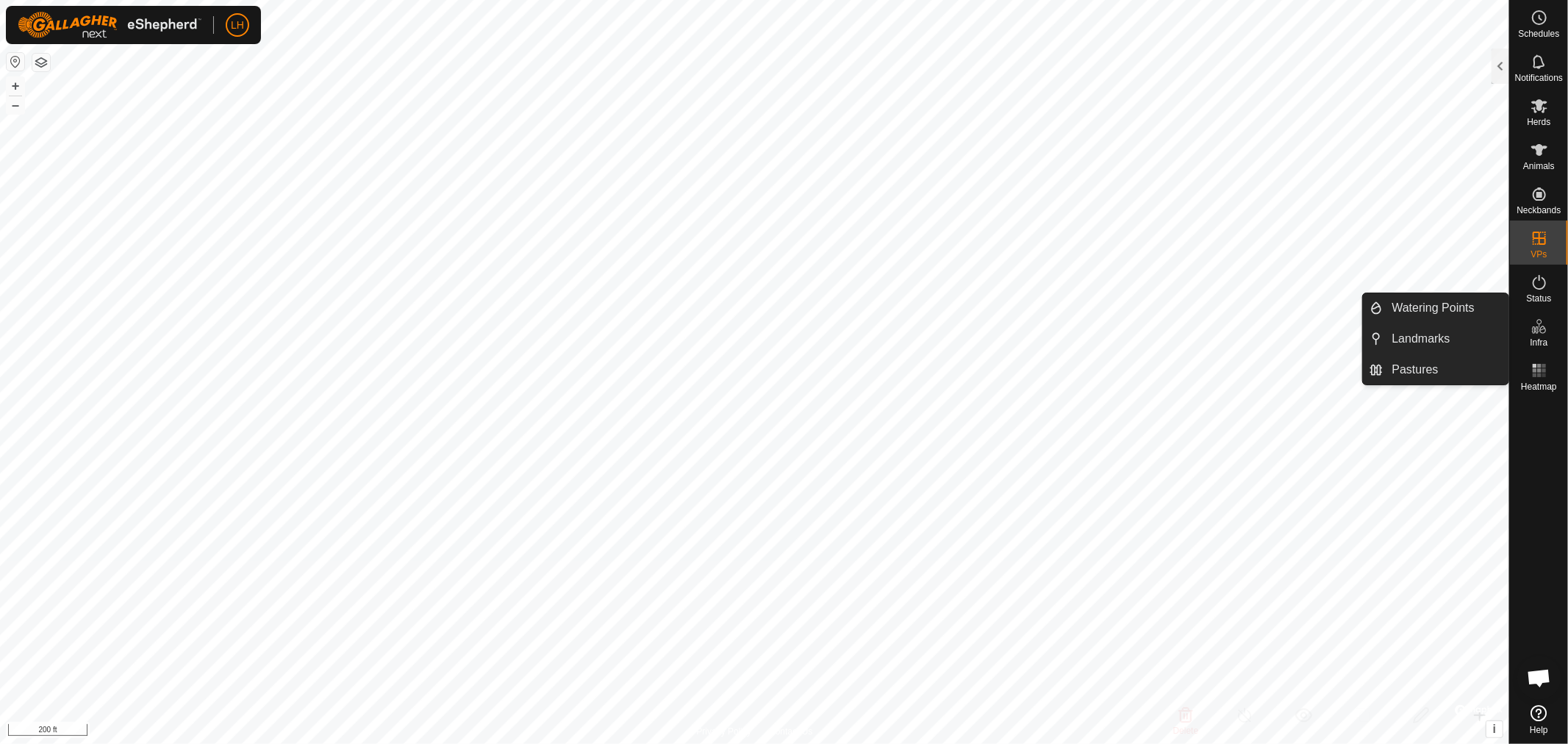
click at [1541, 327] on icon at bounding box center [1539, 327] width 17 height 17
click at [1442, 303] on link "Watering Points" at bounding box center [1446, 308] width 126 height 29
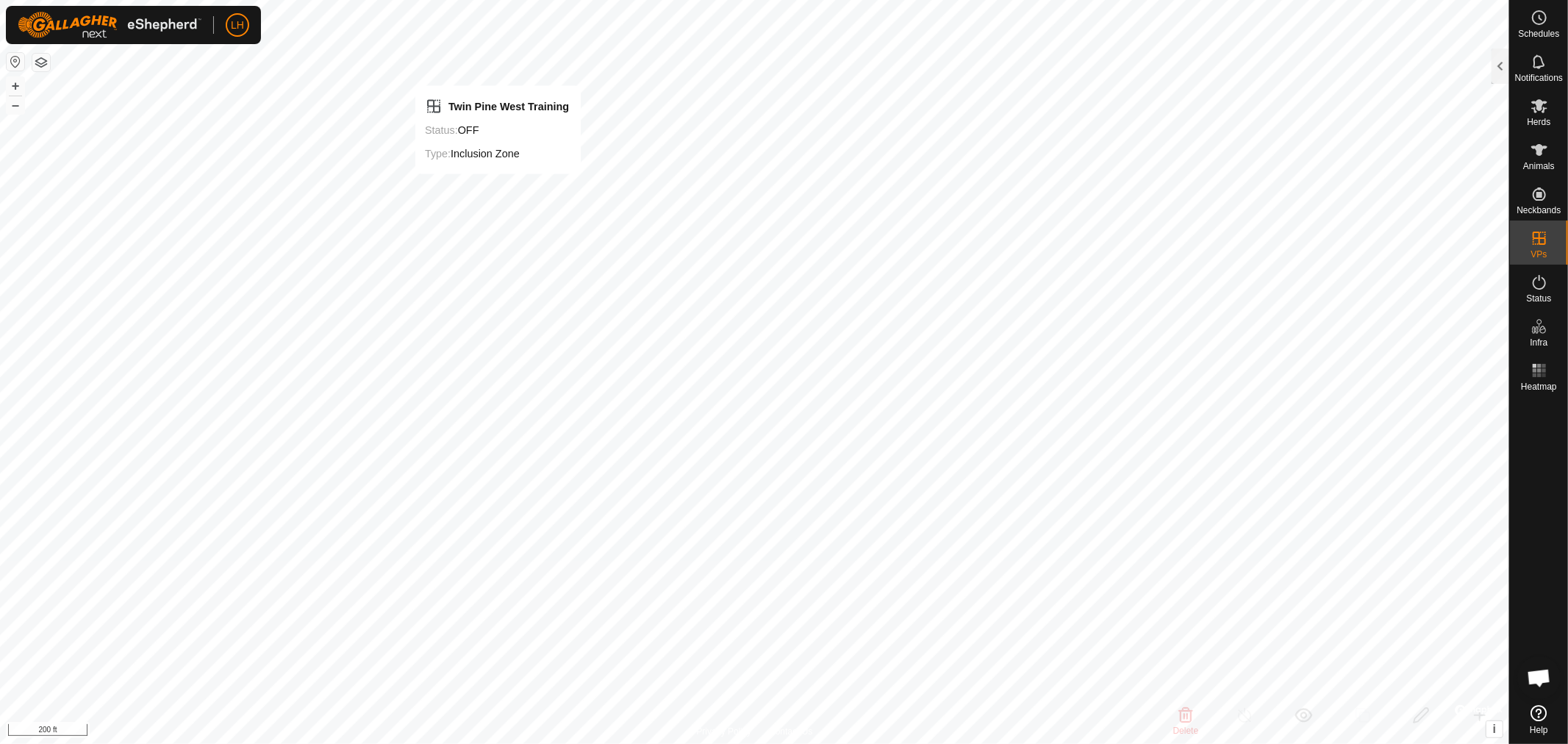
checkbox input "false"
checkbox input "true"
checkbox input "false"
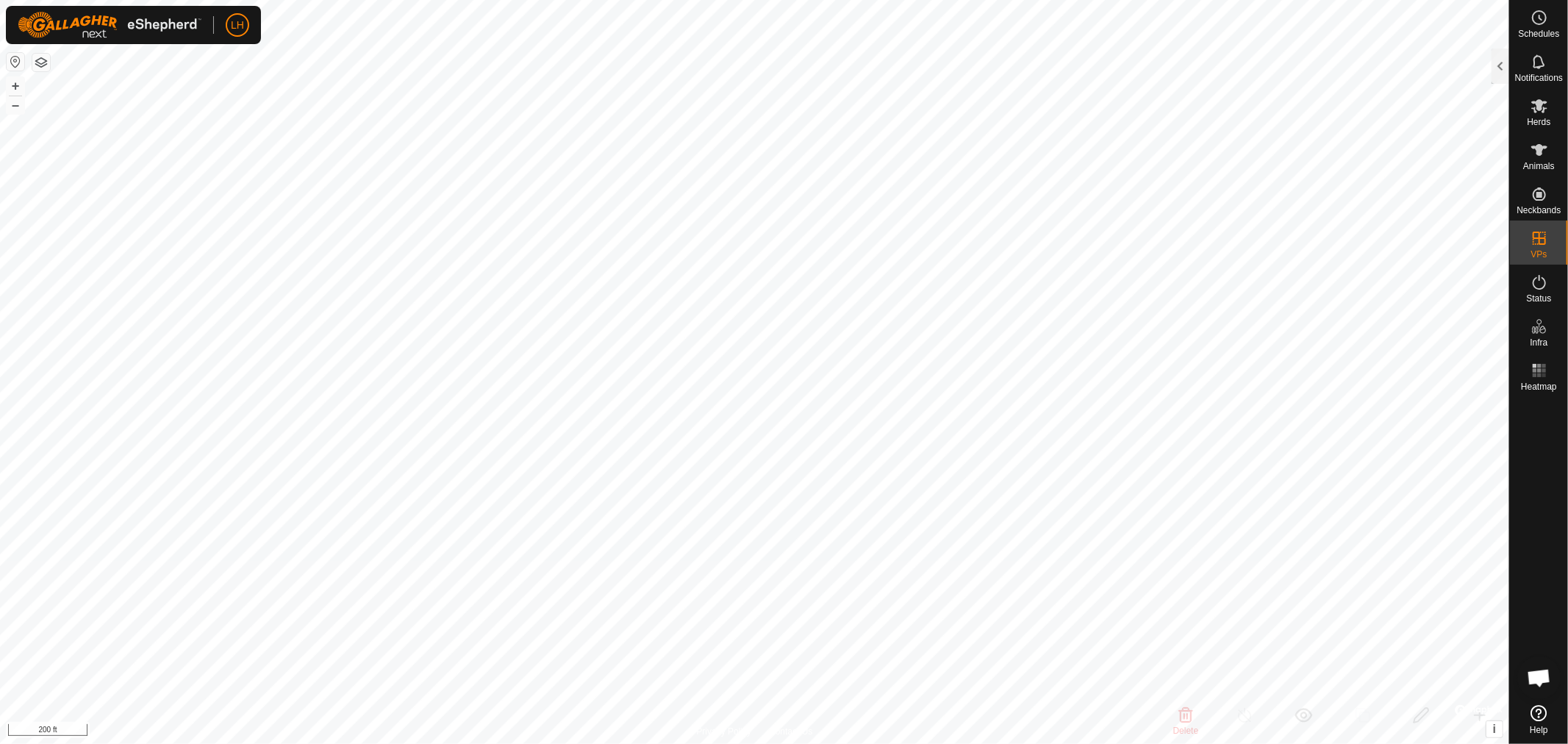
checkbox input "true"
checkbox input "false"
click at [1545, 112] on icon at bounding box center [1539, 106] width 17 height 17
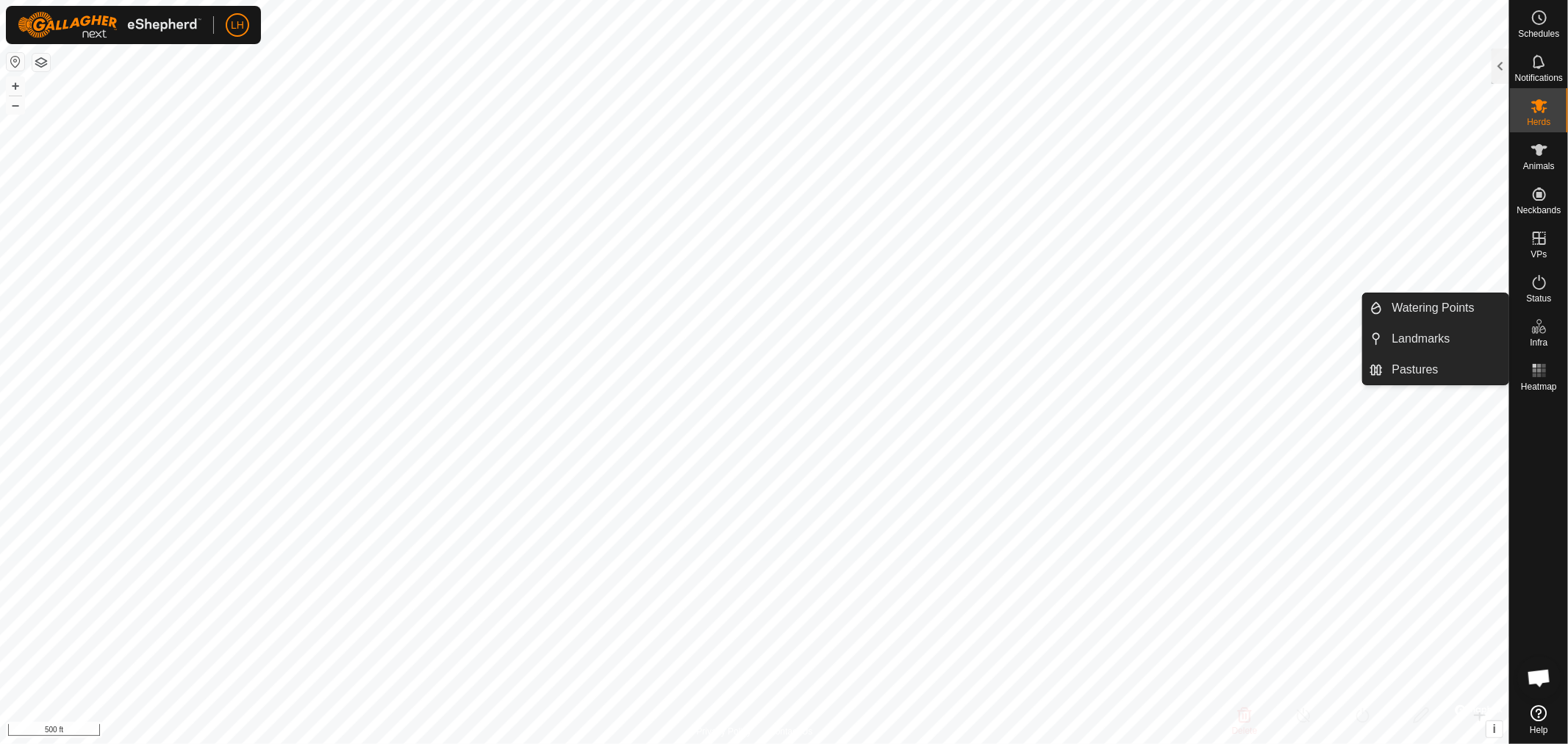
click at [1537, 338] on span "Infra" at bounding box center [1539, 342] width 17 height 9
click at [1372, 305] on li "Watering Points" at bounding box center [1435, 308] width 146 height 29
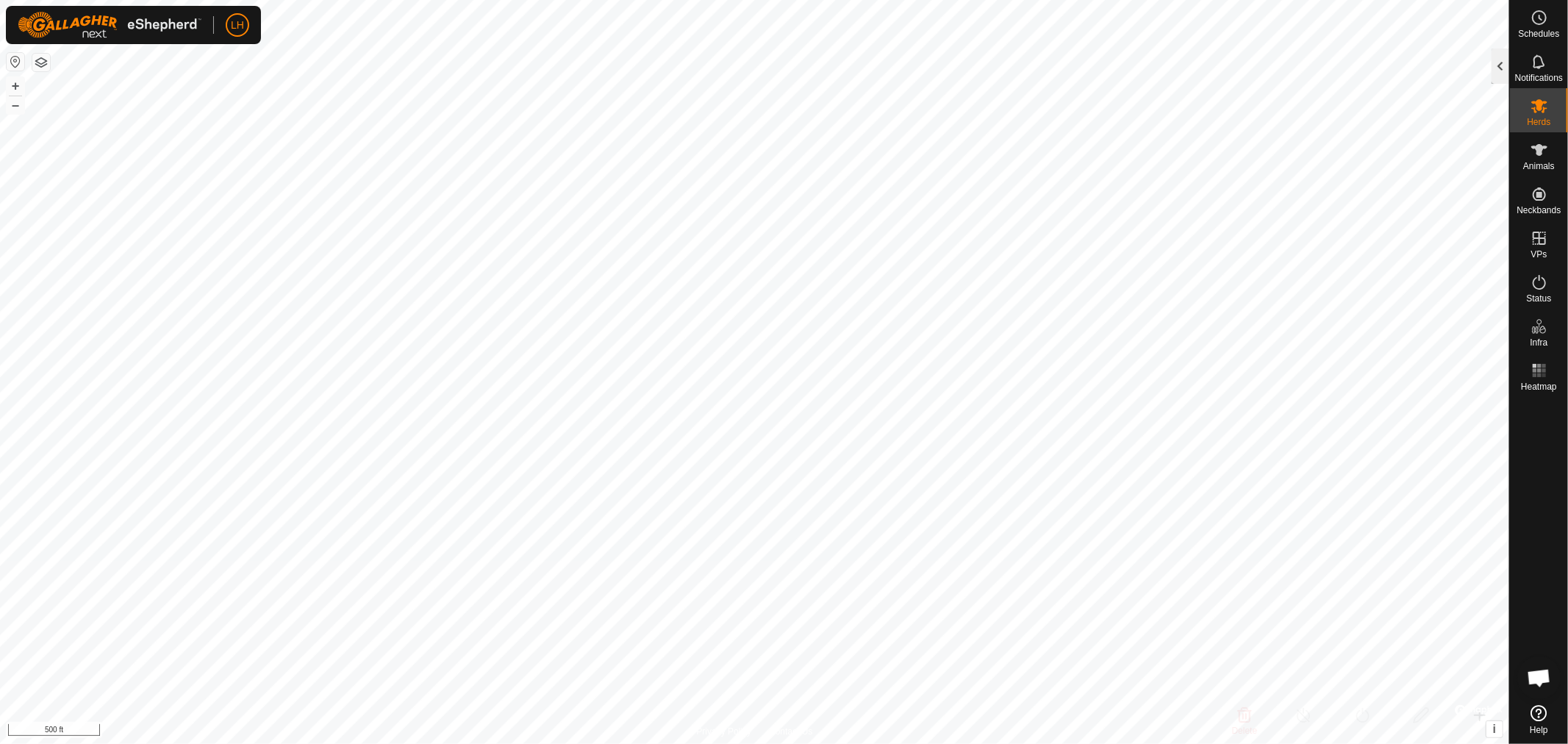
click at [1506, 69] on div at bounding box center [1500, 66] width 17 height 36
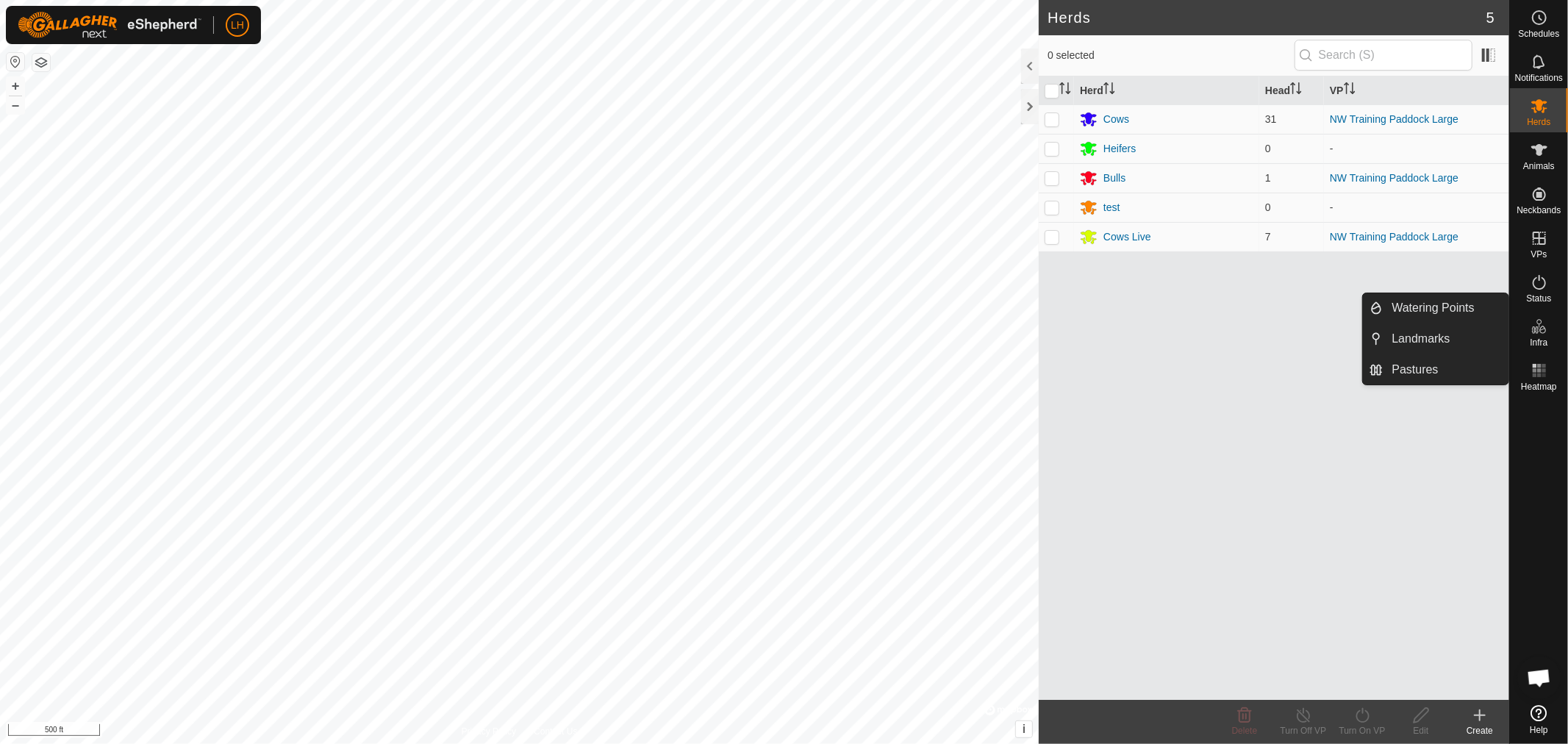
click at [1535, 322] on icon at bounding box center [1539, 327] width 17 height 17
click at [1461, 308] on link "Watering Points" at bounding box center [1446, 308] width 126 height 29
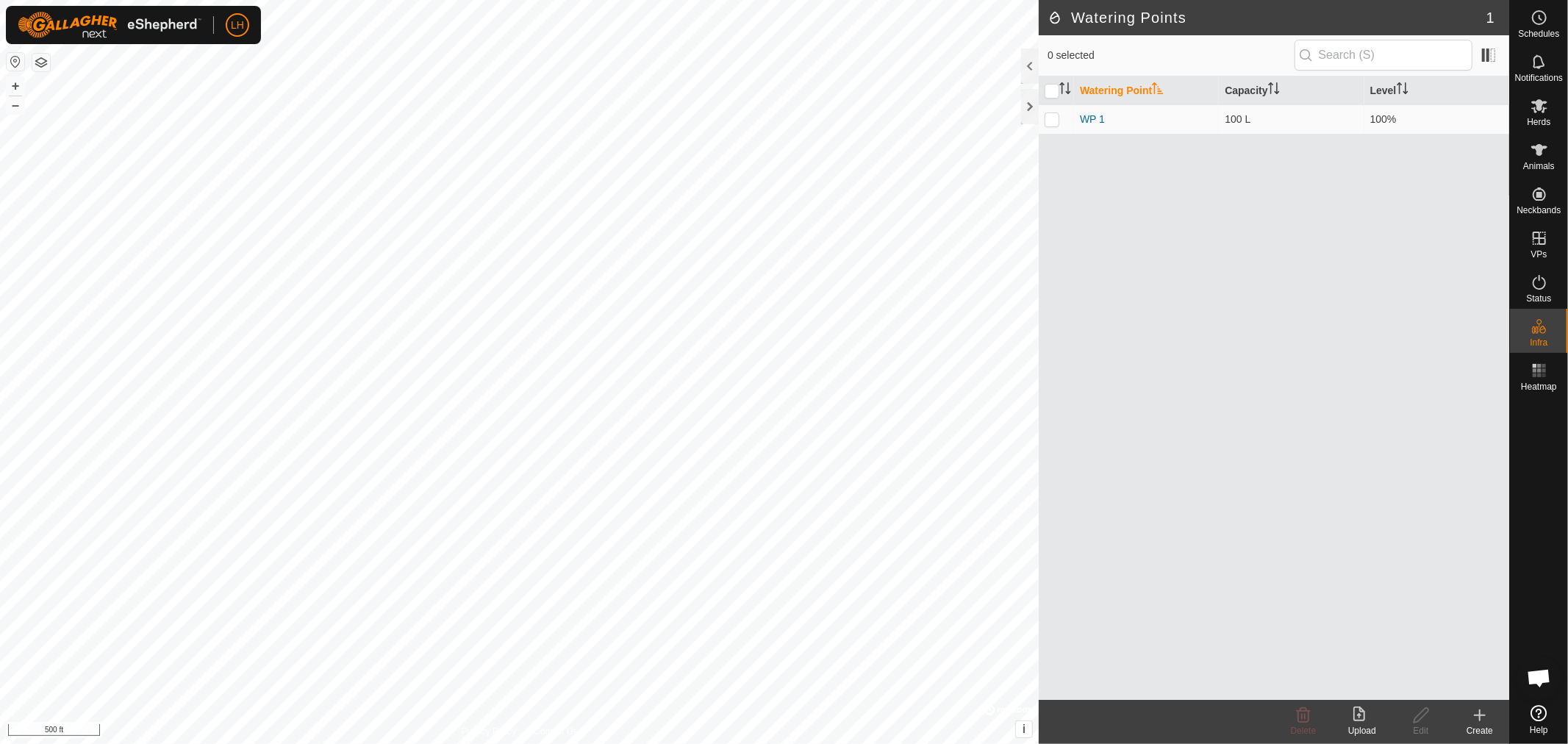
click at [1473, 714] on icon at bounding box center [1480, 715] width 17 height 17
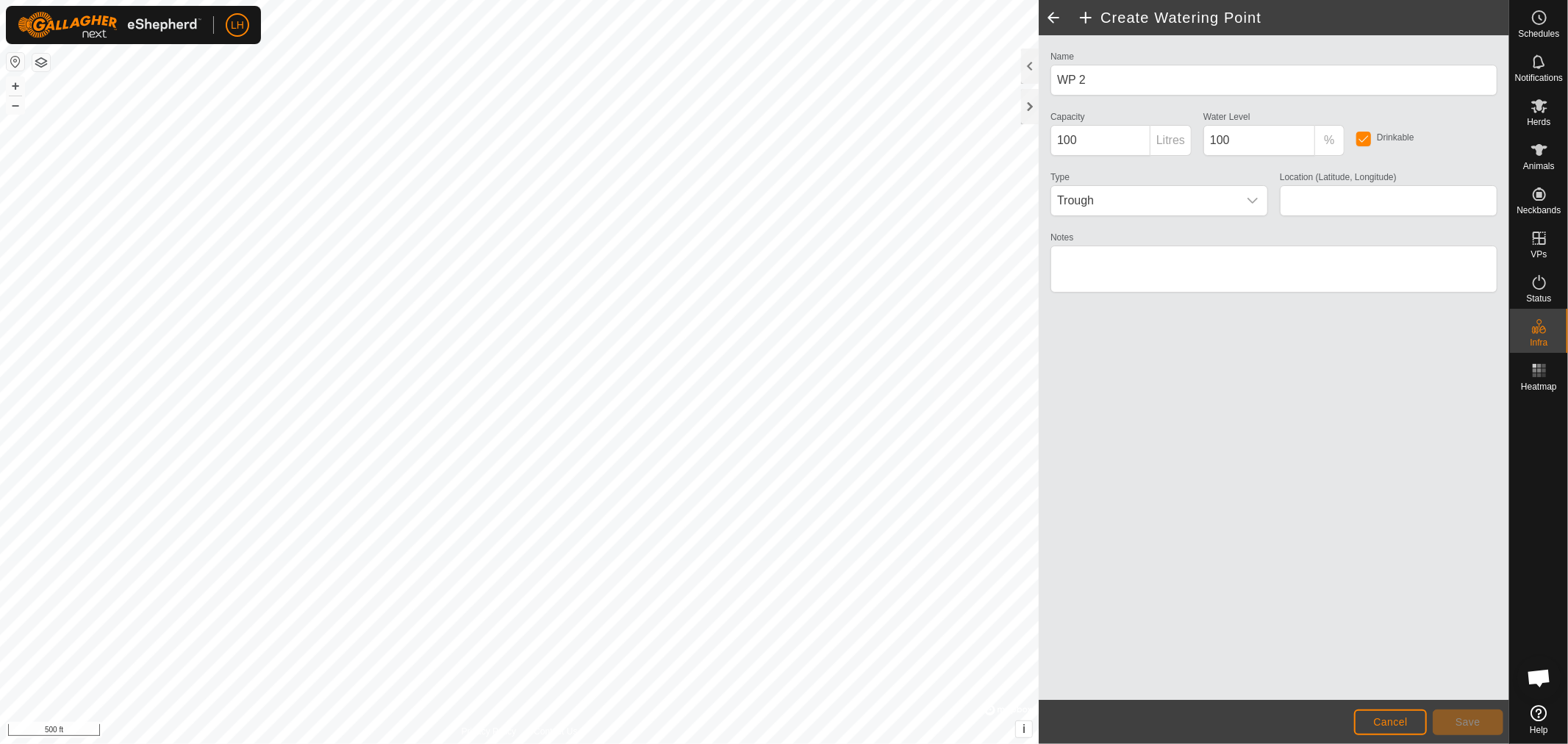
type input "44.303095, -81.089890"
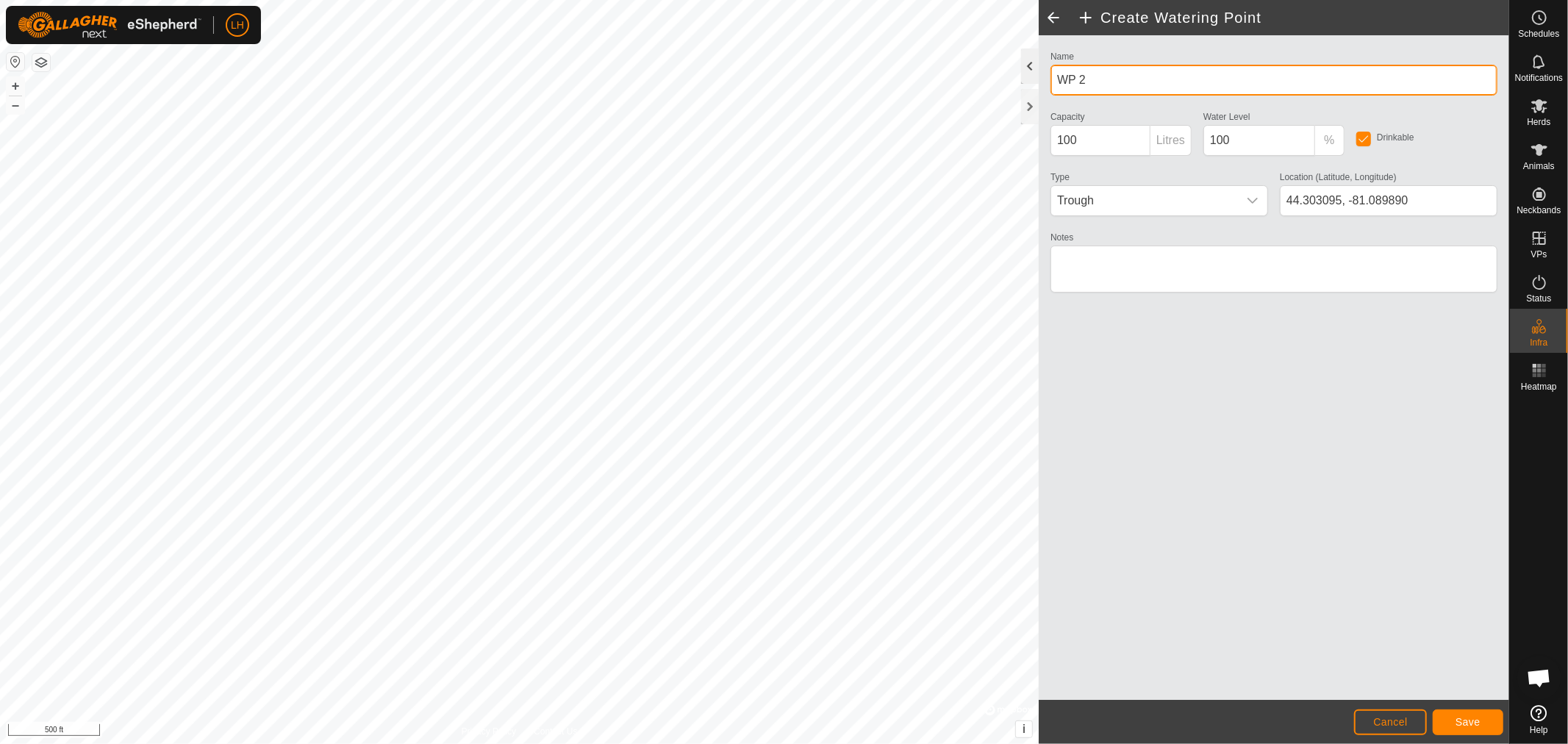
click at [1007, 82] on div "Create Watering Point Name WP 2 Capacity 100 Litres Water Level 100 % Drinkable…" at bounding box center [755, 372] width 1509 height 744
type input "Water Trough"
click at [1475, 725] on span "Save" at bounding box center [1468, 721] width 25 height 12
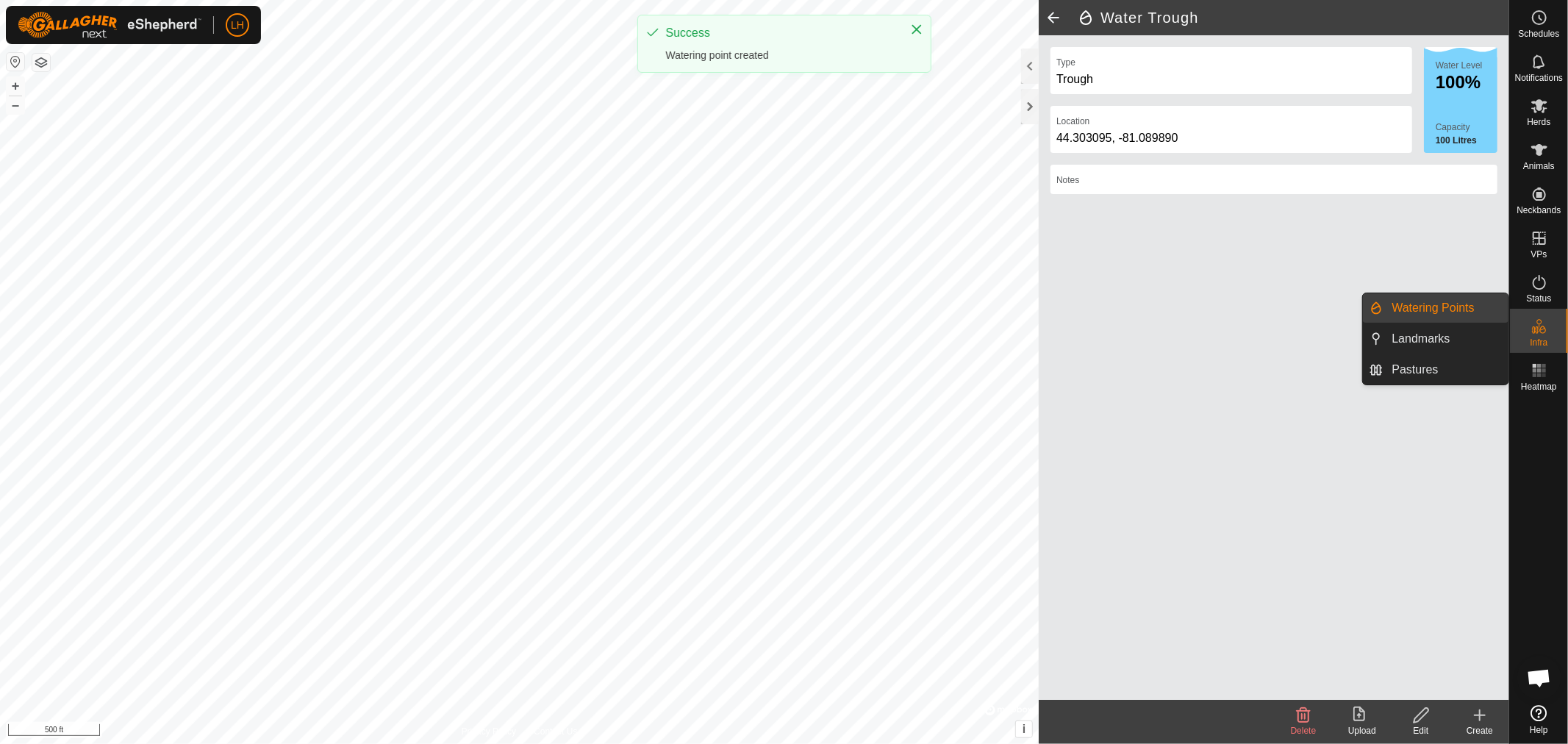
click at [1434, 308] on link "Watering Points" at bounding box center [1446, 308] width 126 height 29
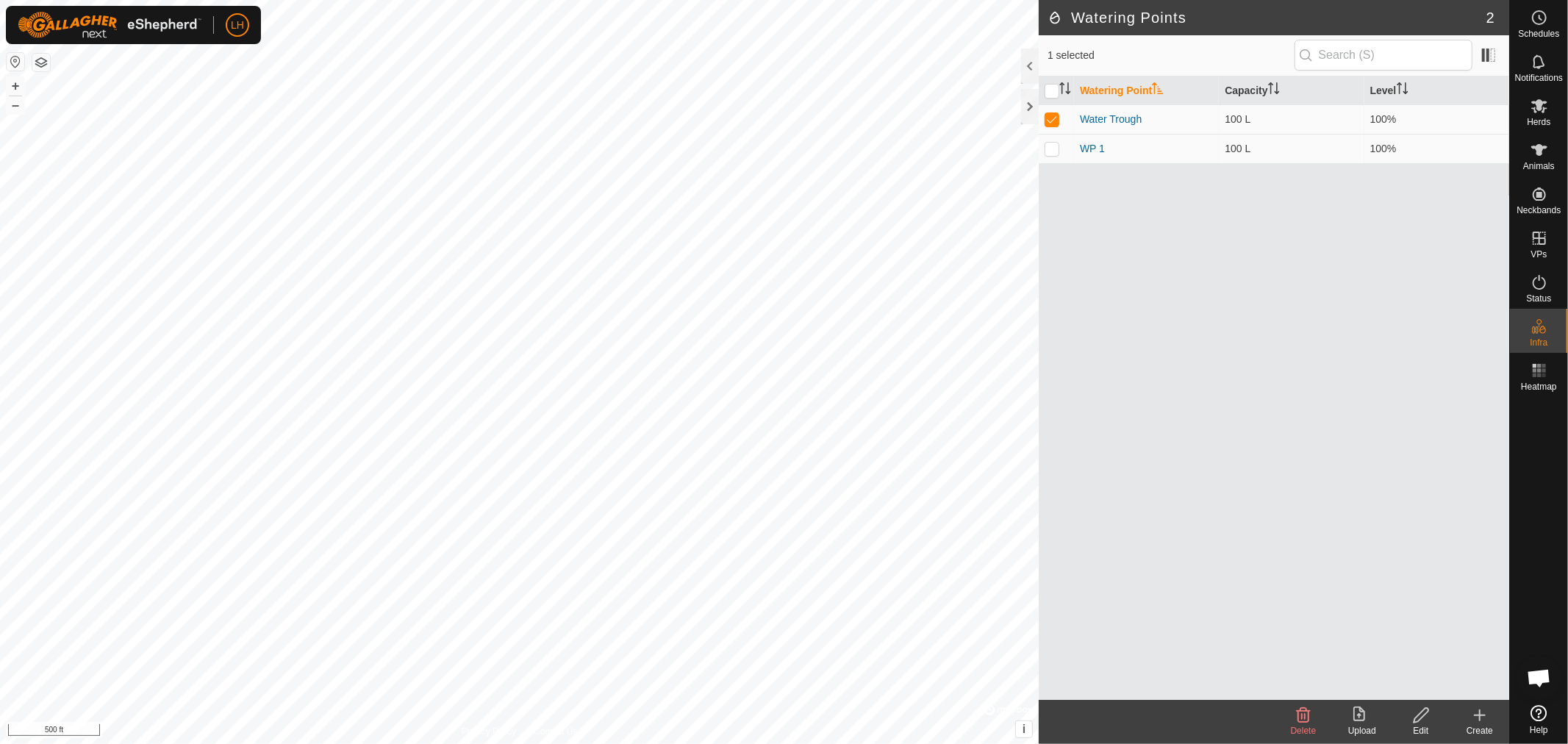
click at [1481, 716] on icon at bounding box center [1480, 715] width 17 height 17
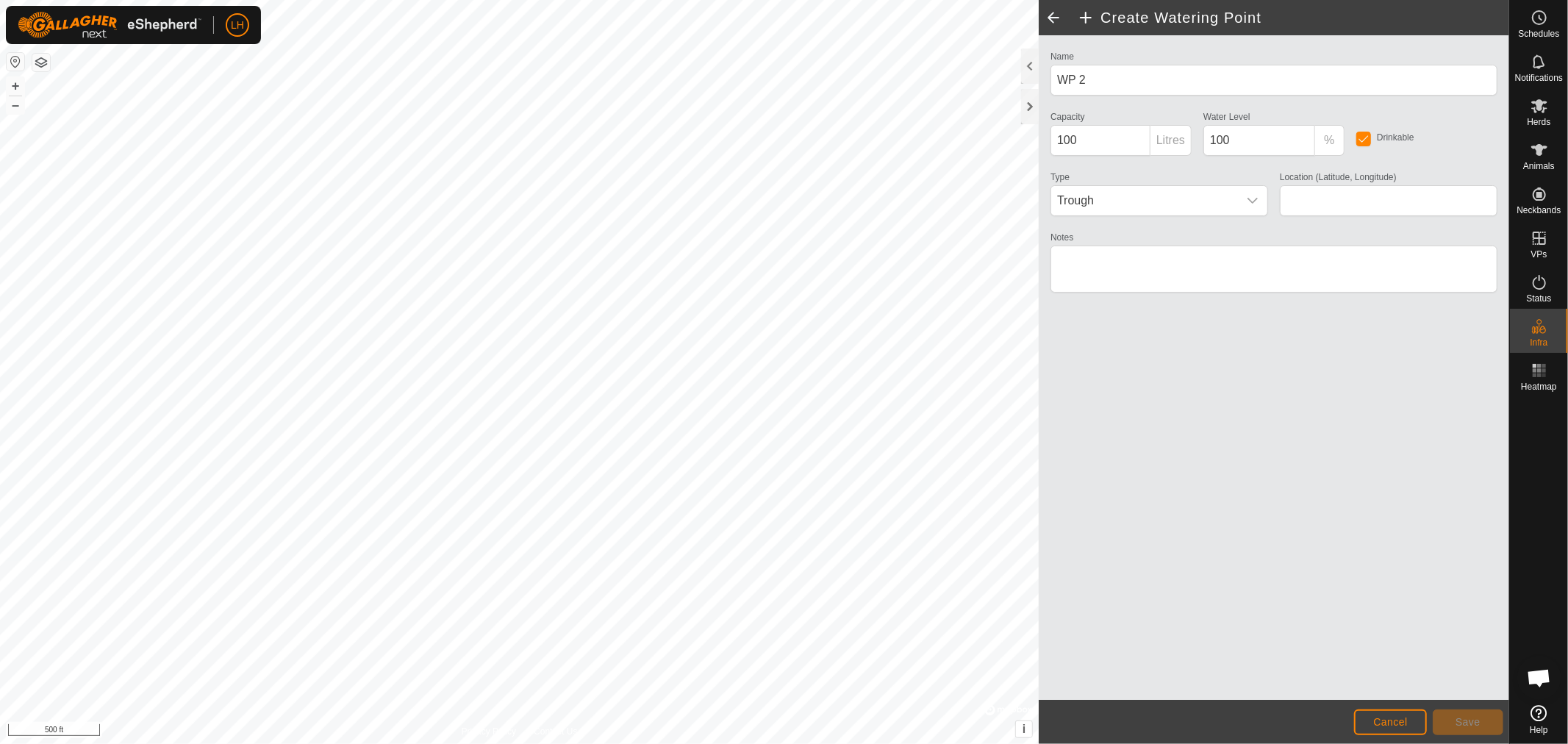
type input "44.302852, -81.086980"
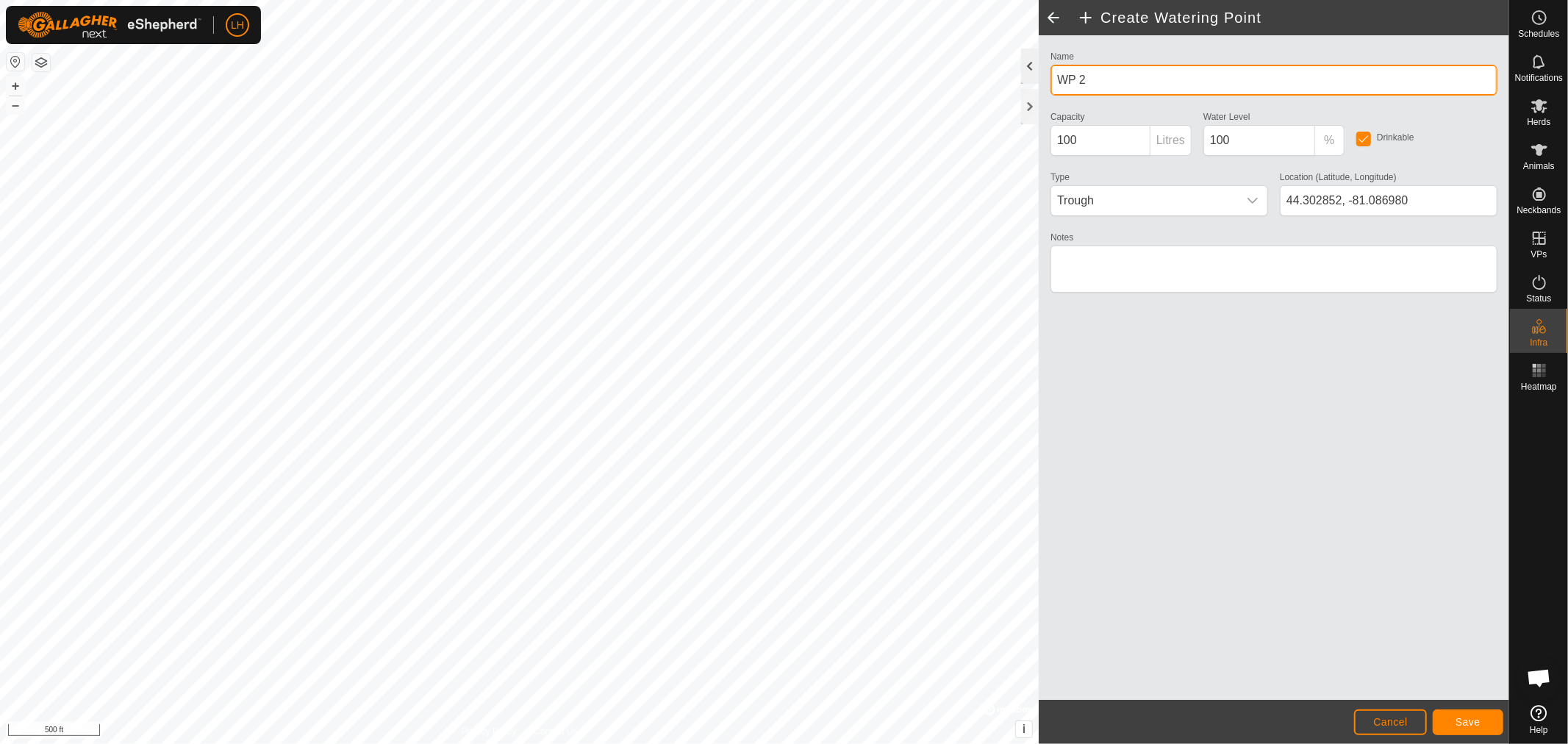
click at [973, 62] on div "Create Watering Point Name WP 2 Capacity 100 Litres Water Level 100 % Drinkable…" at bounding box center [755, 372] width 1509 height 744
type input "Creek"
click at [1458, 718] on span "Save" at bounding box center [1468, 721] width 25 height 12
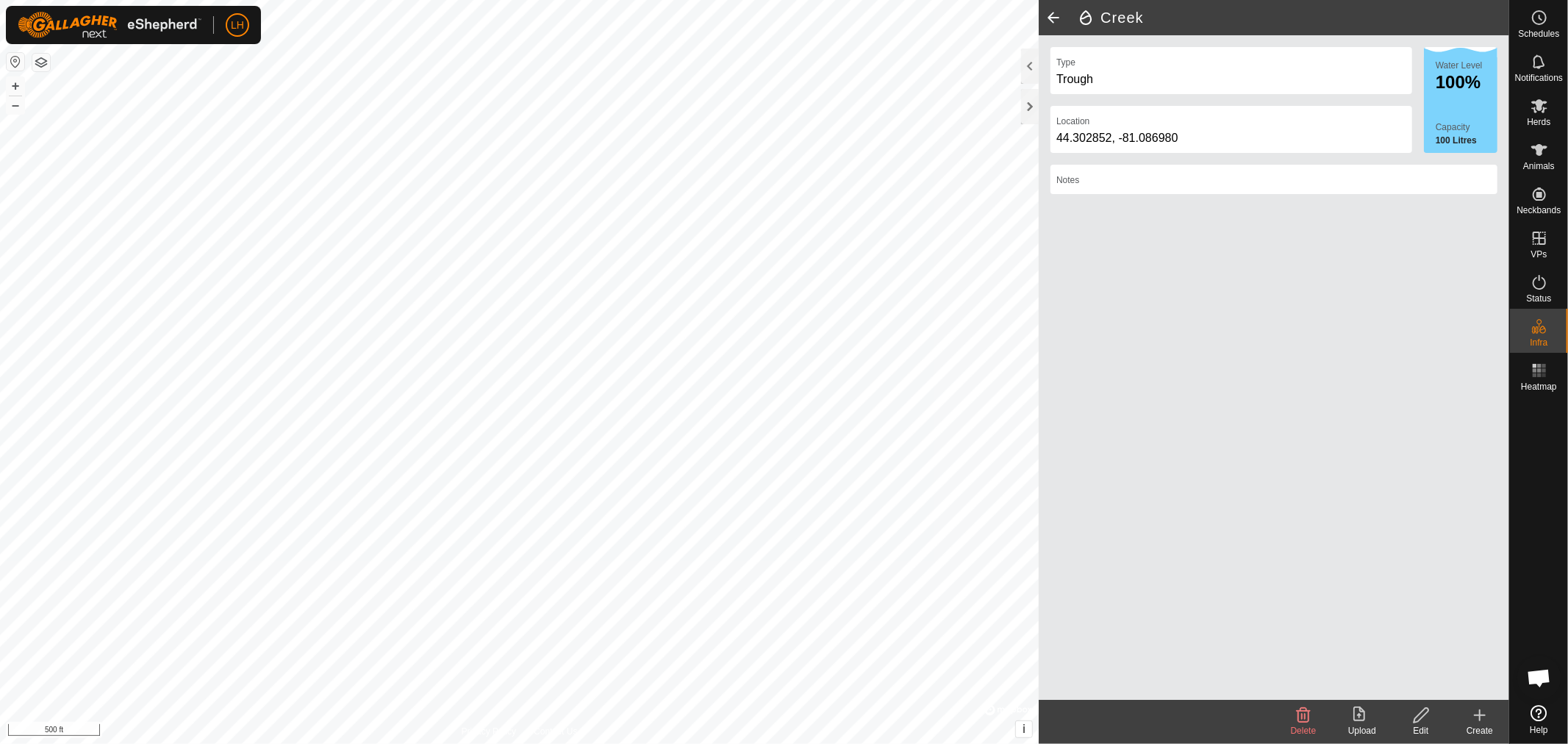
click at [1477, 715] on icon at bounding box center [1480, 715] width 10 height 0
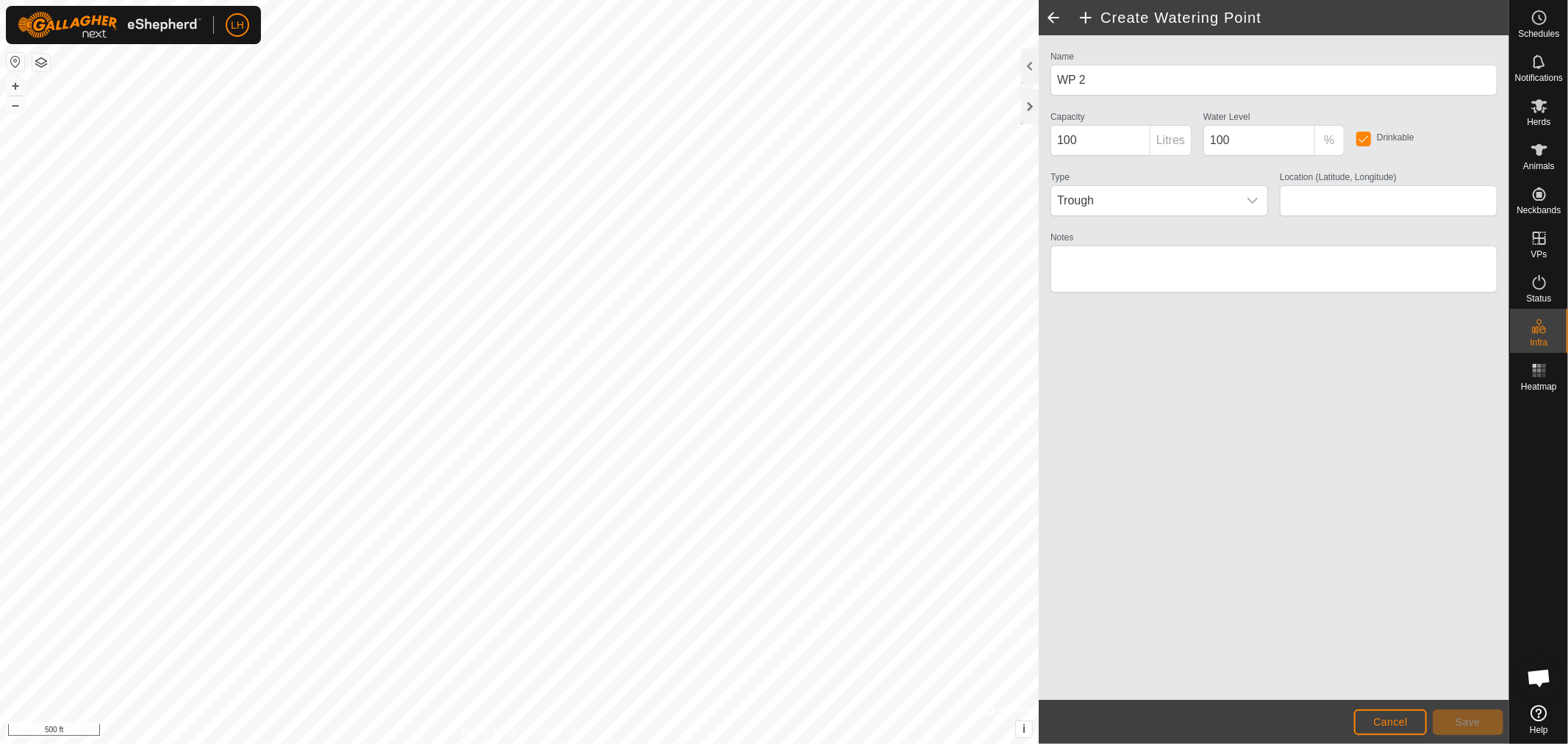
type input "44.302925, -81.084495"
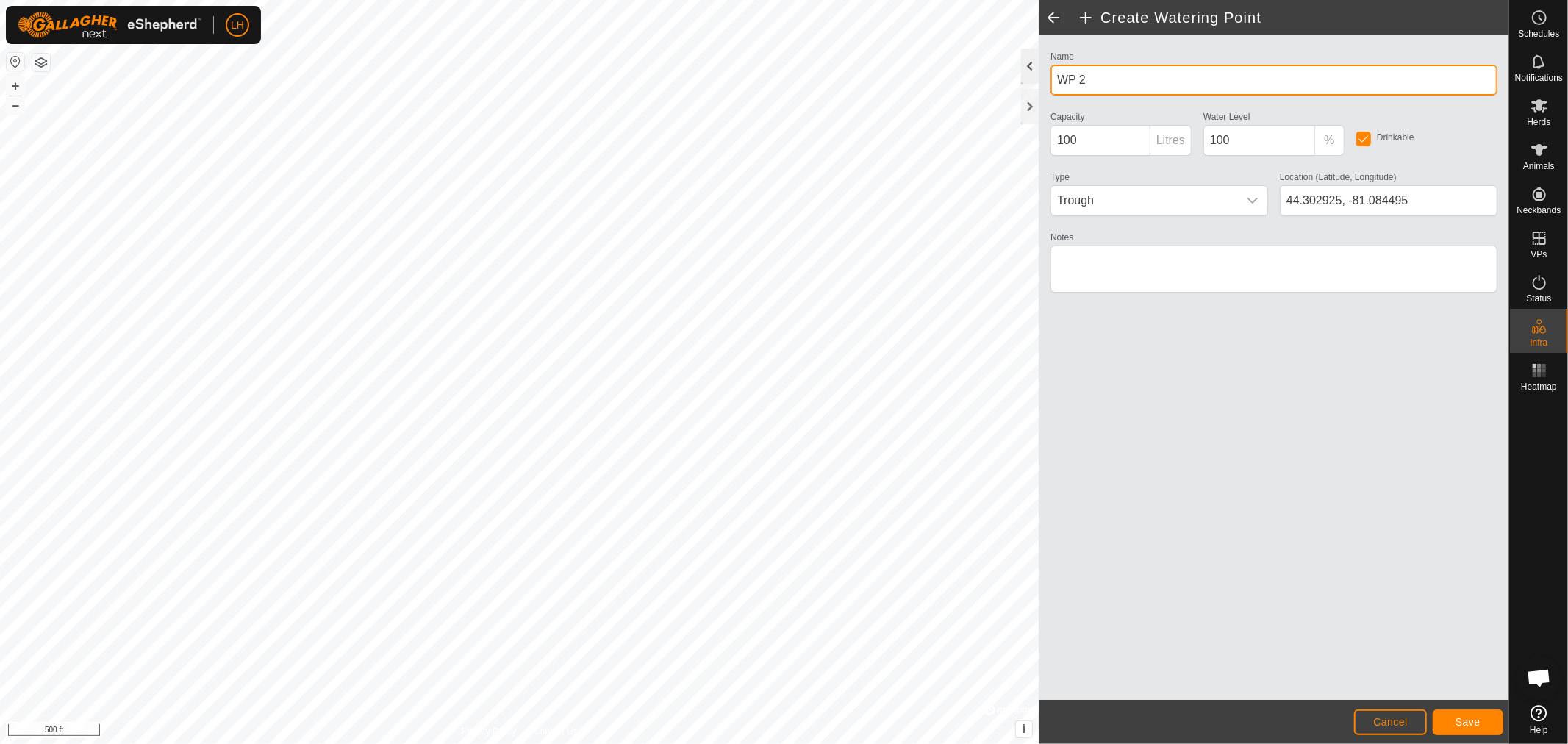
click at [1003, 70] on div "Create Watering Point Name WP 2 Capacity 100 Litres Water Level 100 % Drinkable…" at bounding box center [755, 372] width 1509 height 744
type input "Creek 2"
click at [1474, 720] on span "Save" at bounding box center [1468, 721] width 25 height 12
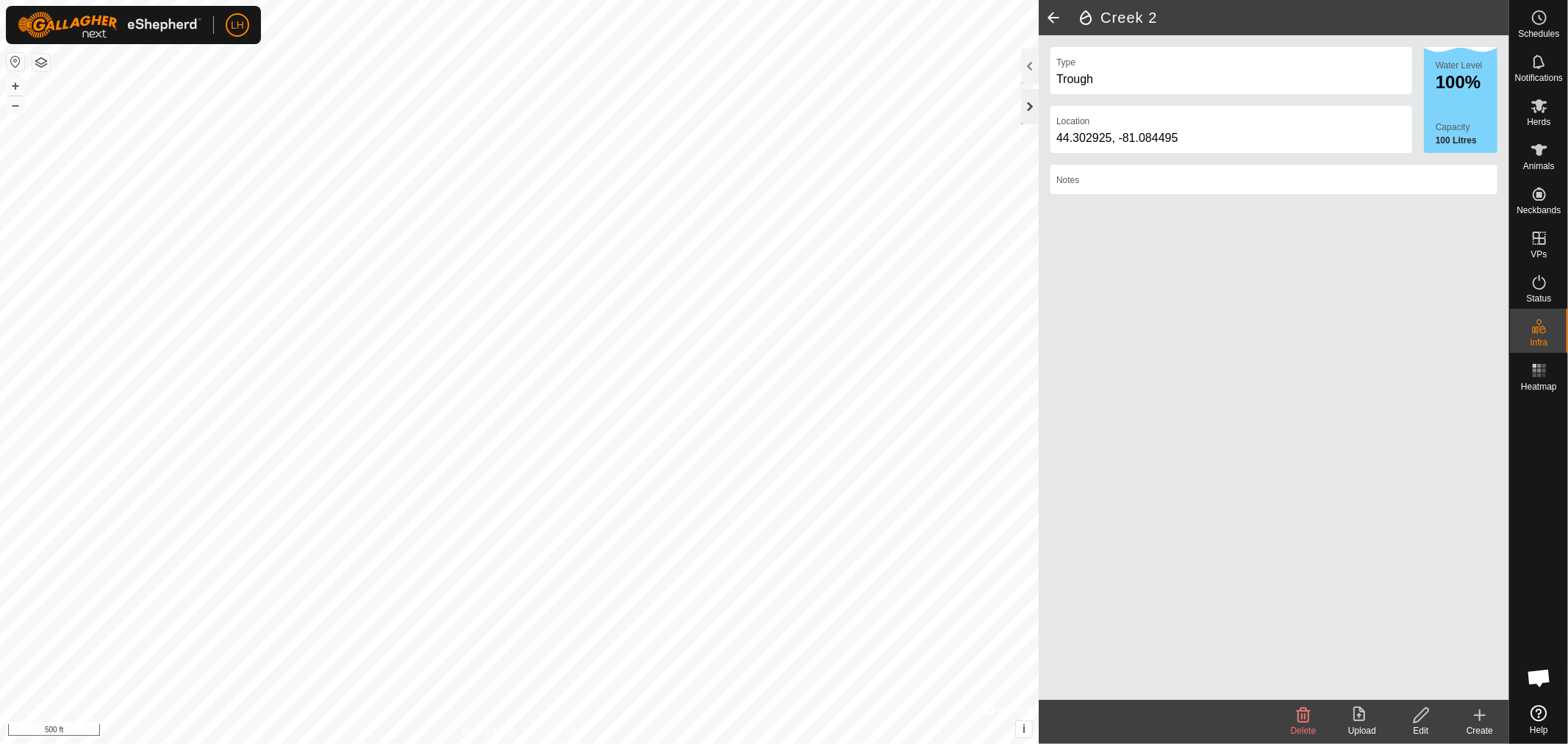
click at [1027, 105] on div at bounding box center [1029, 107] width 17 height 36
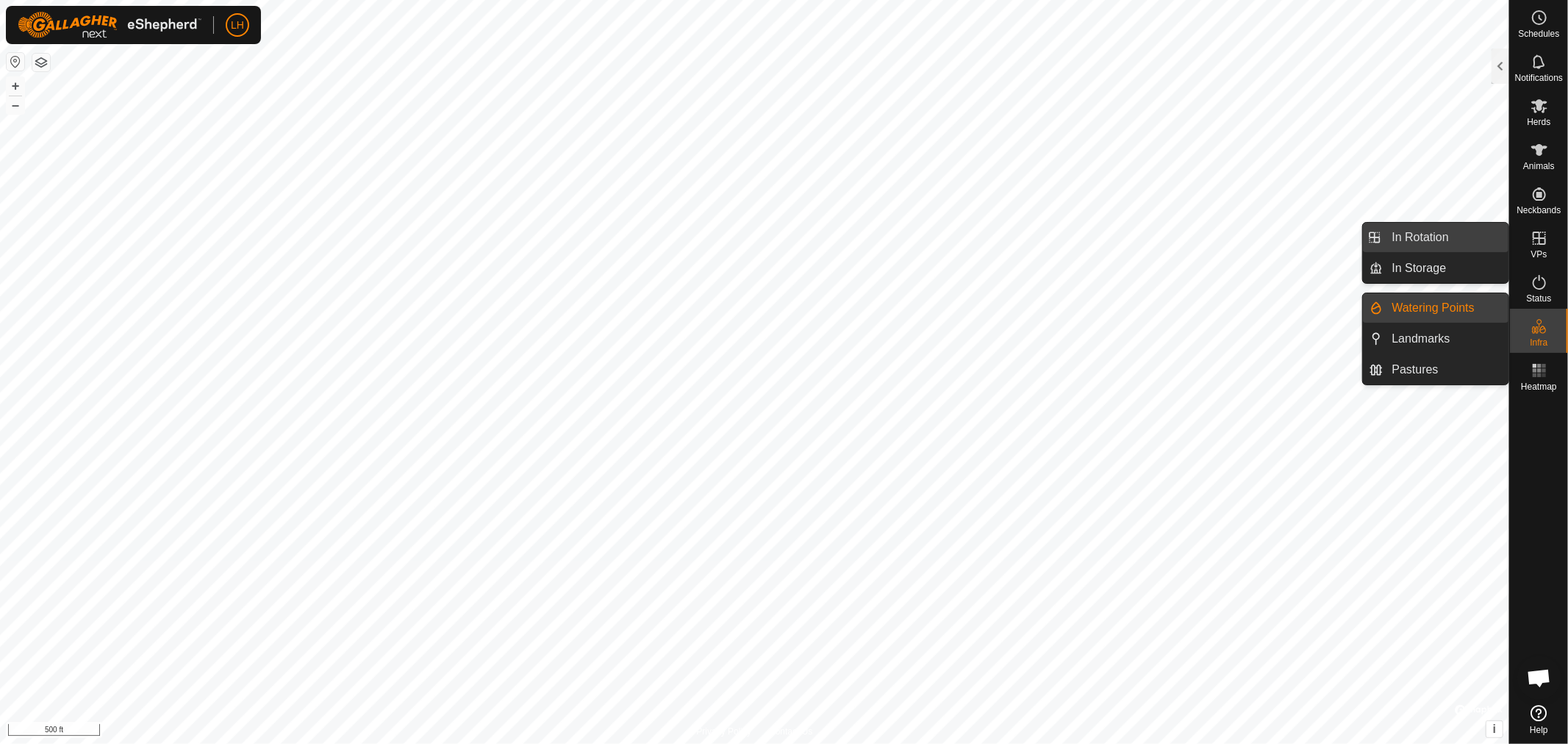
click at [1423, 233] on link "In Rotation" at bounding box center [1446, 237] width 126 height 29
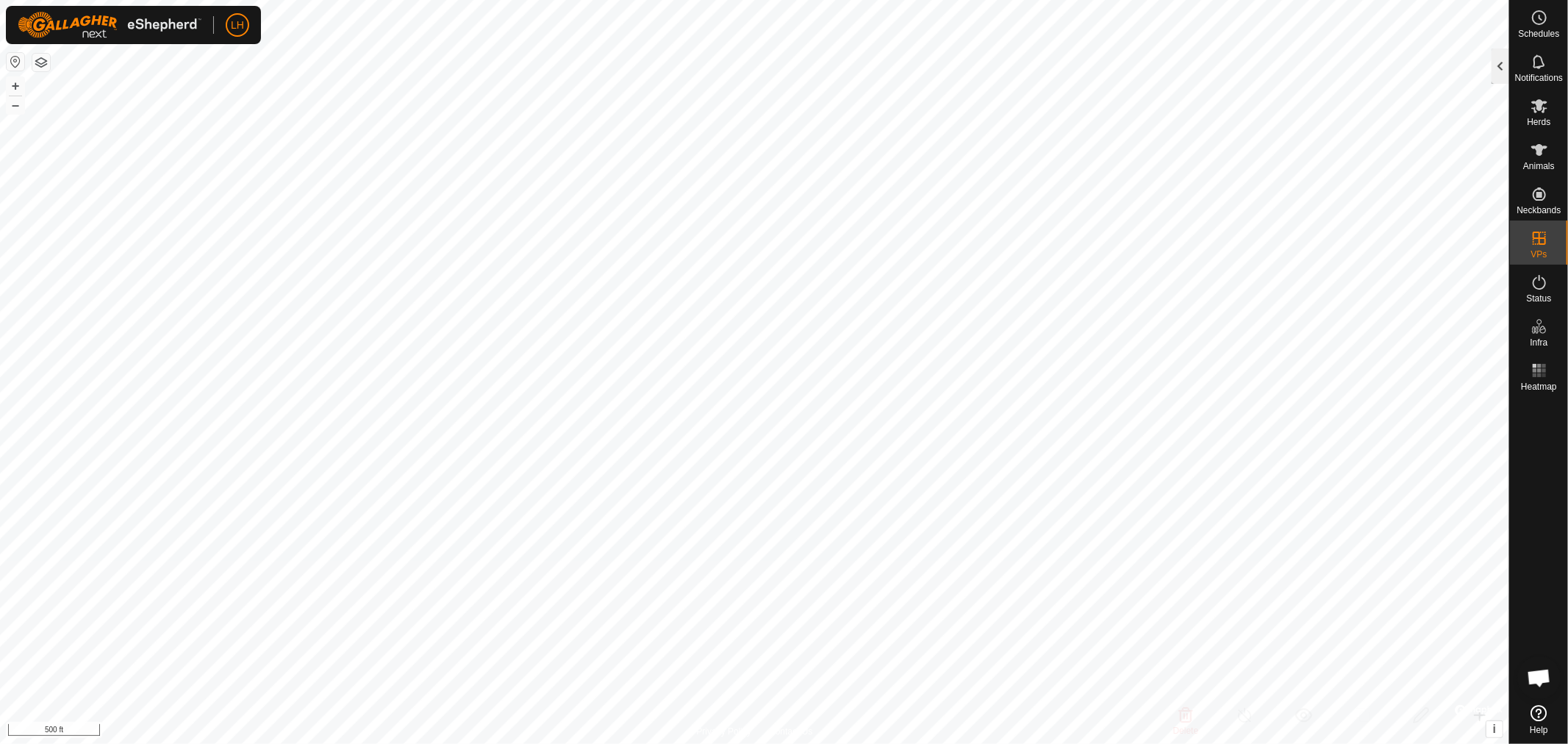
click at [1495, 62] on div at bounding box center [1500, 66] width 17 height 36
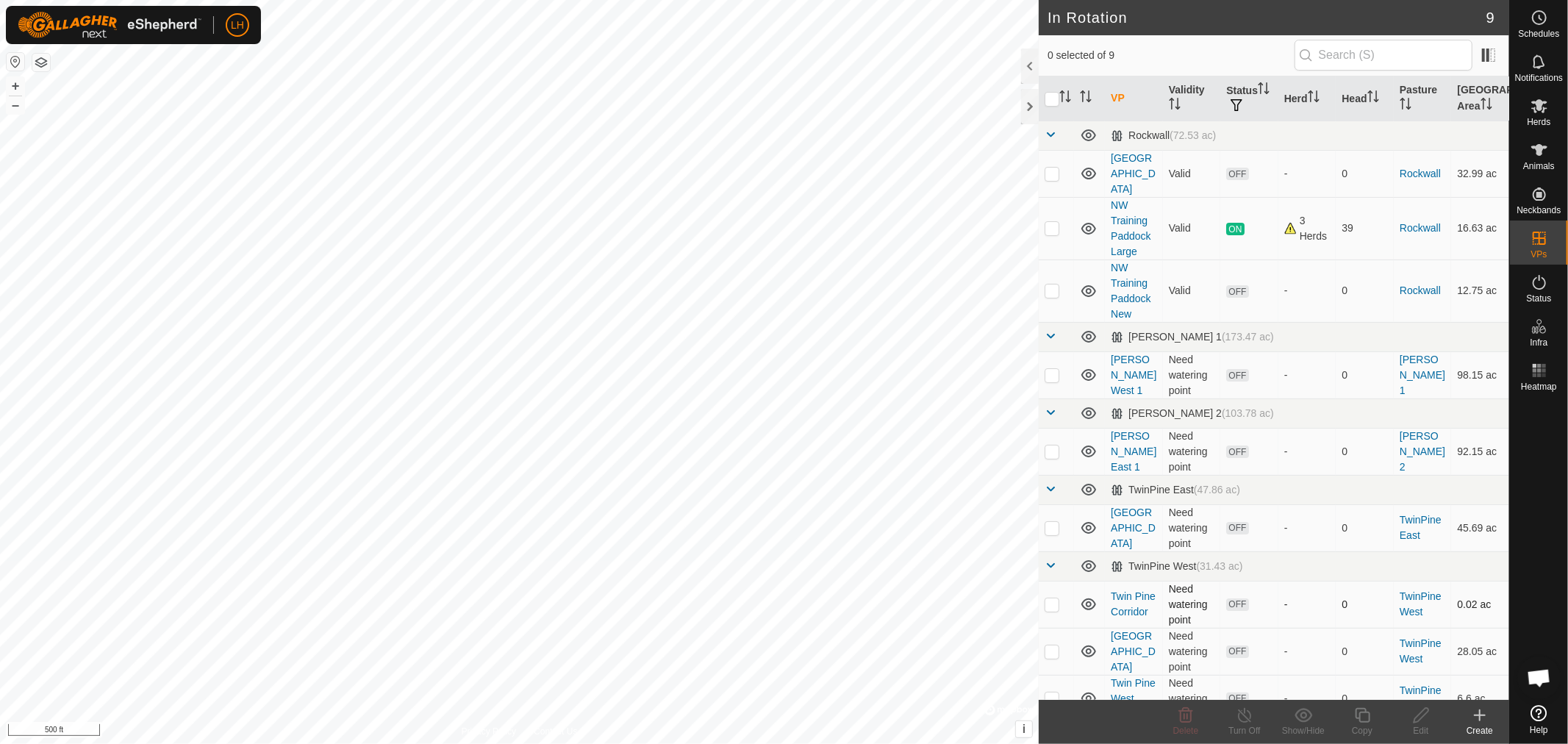
scroll to position [23, 0]
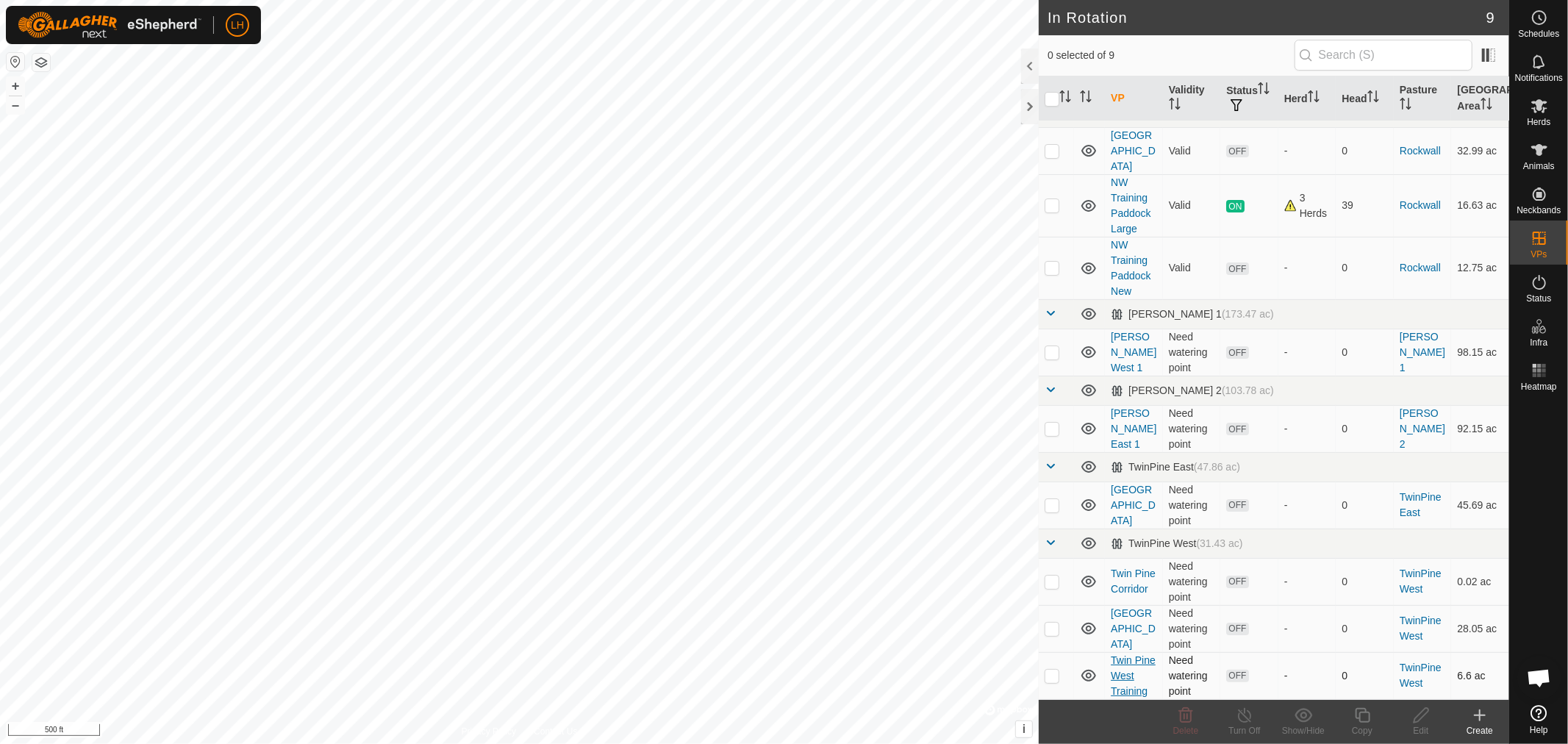
click at [1122, 654] on link "Twin Pine West Training" at bounding box center [1133, 675] width 45 height 42
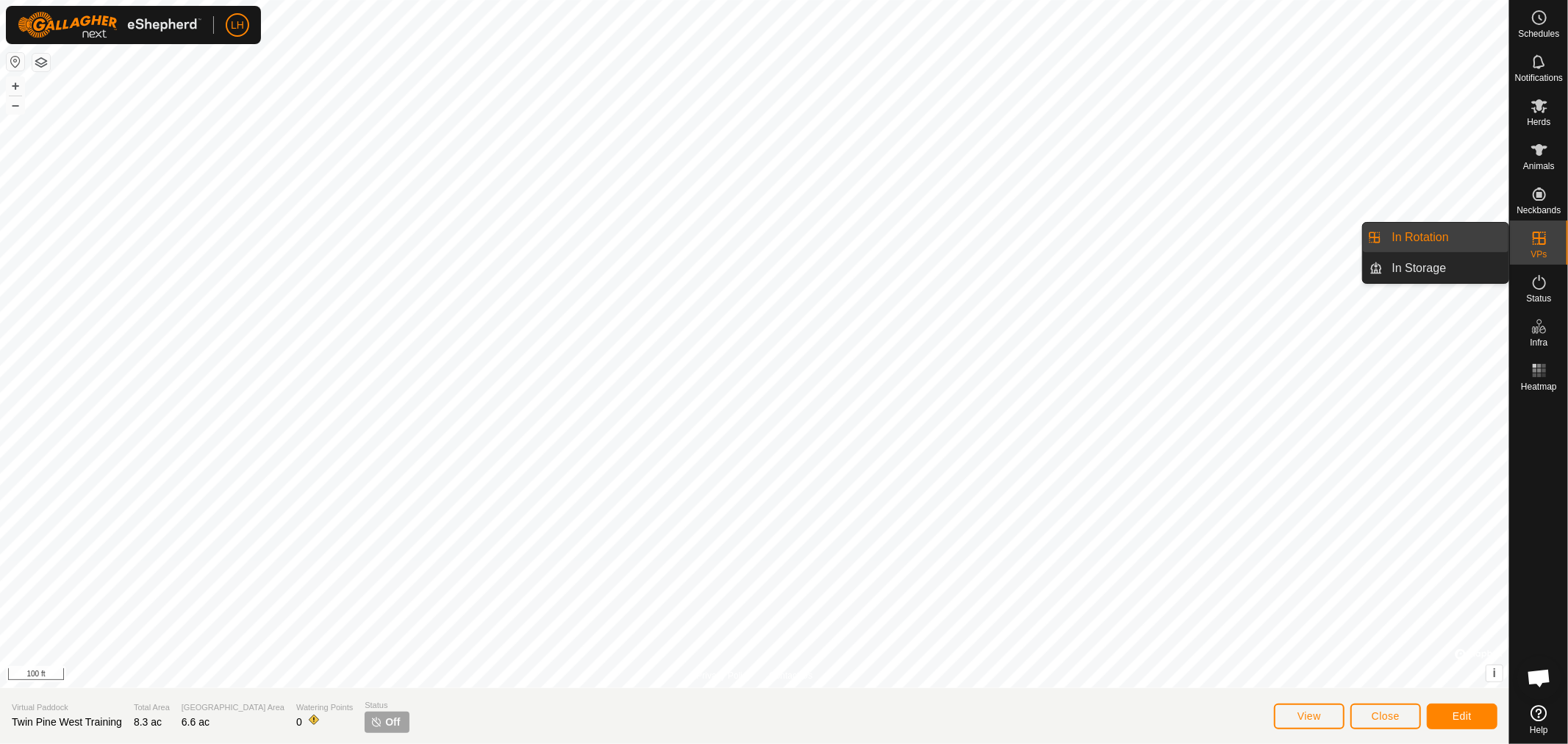
click at [1443, 238] on link "In Rotation" at bounding box center [1446, 237] width 126 height 29
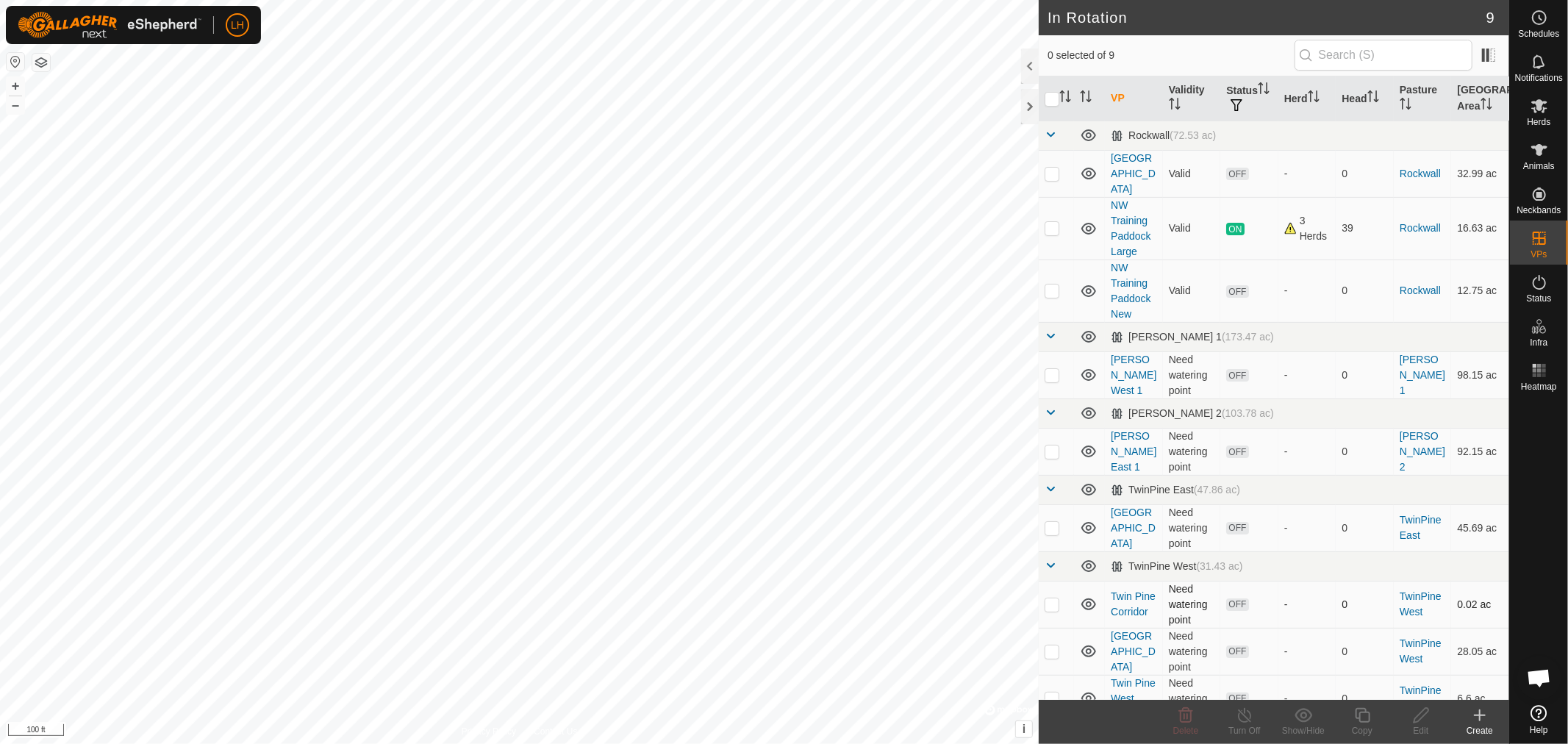
click at [1053, 598] on p-checkbox at bounding box center [1052, 605] width 15 height 12
click at [1180, 720] on icon at bounding box center [1185, 715] width 17 height 17
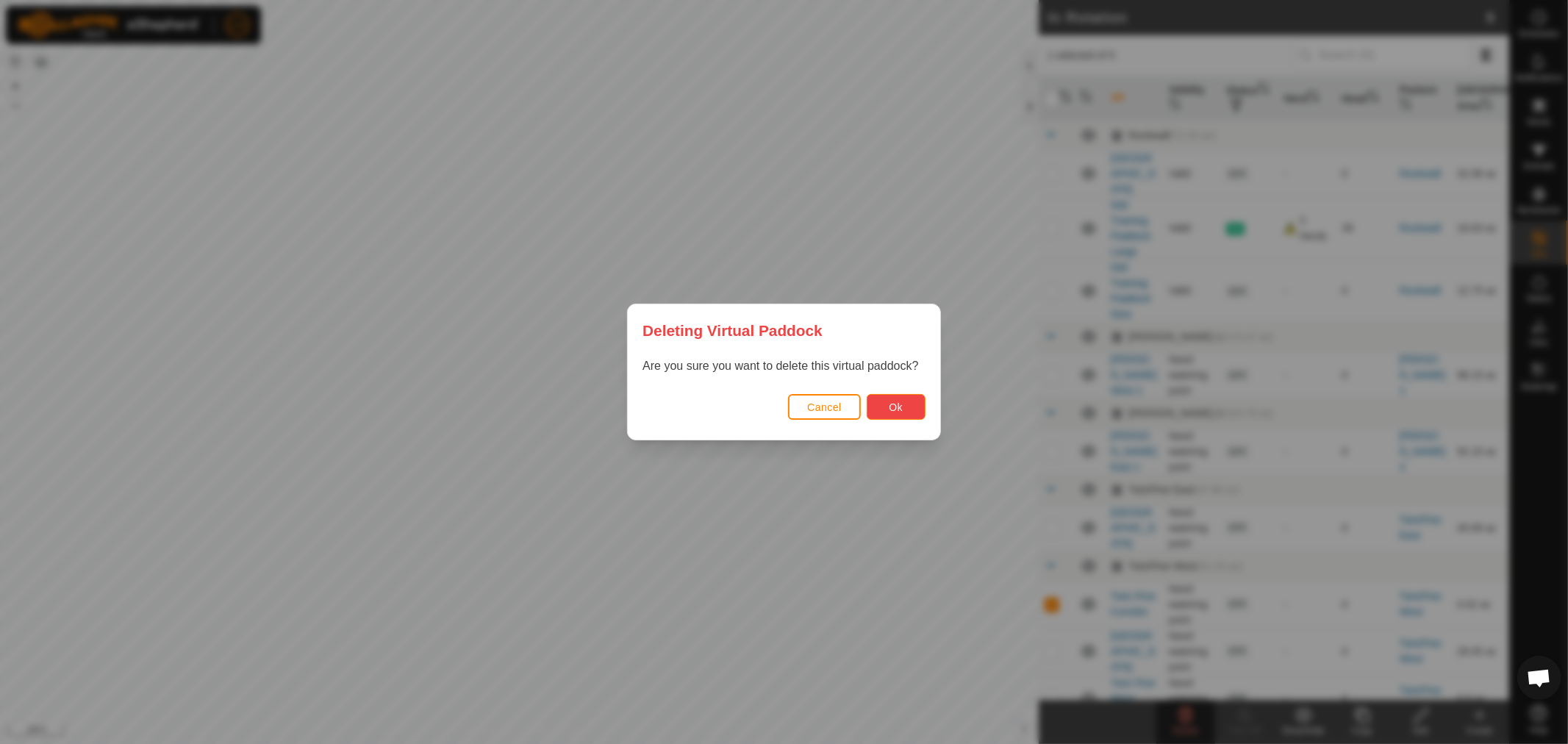
click at [894, 408] on span "Ok" at bounding box center [896, 407] width 14 height 12
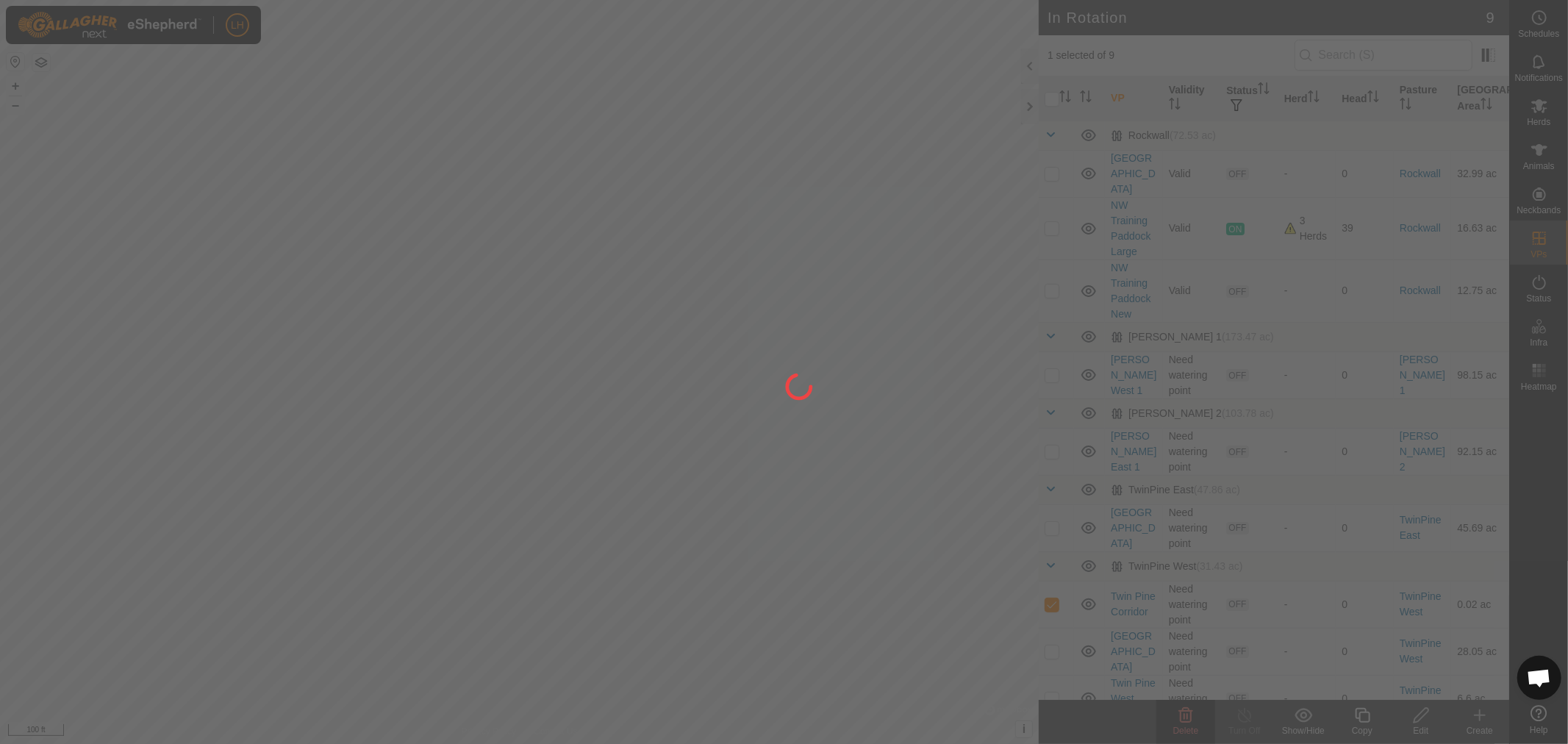
checkbox input "false"
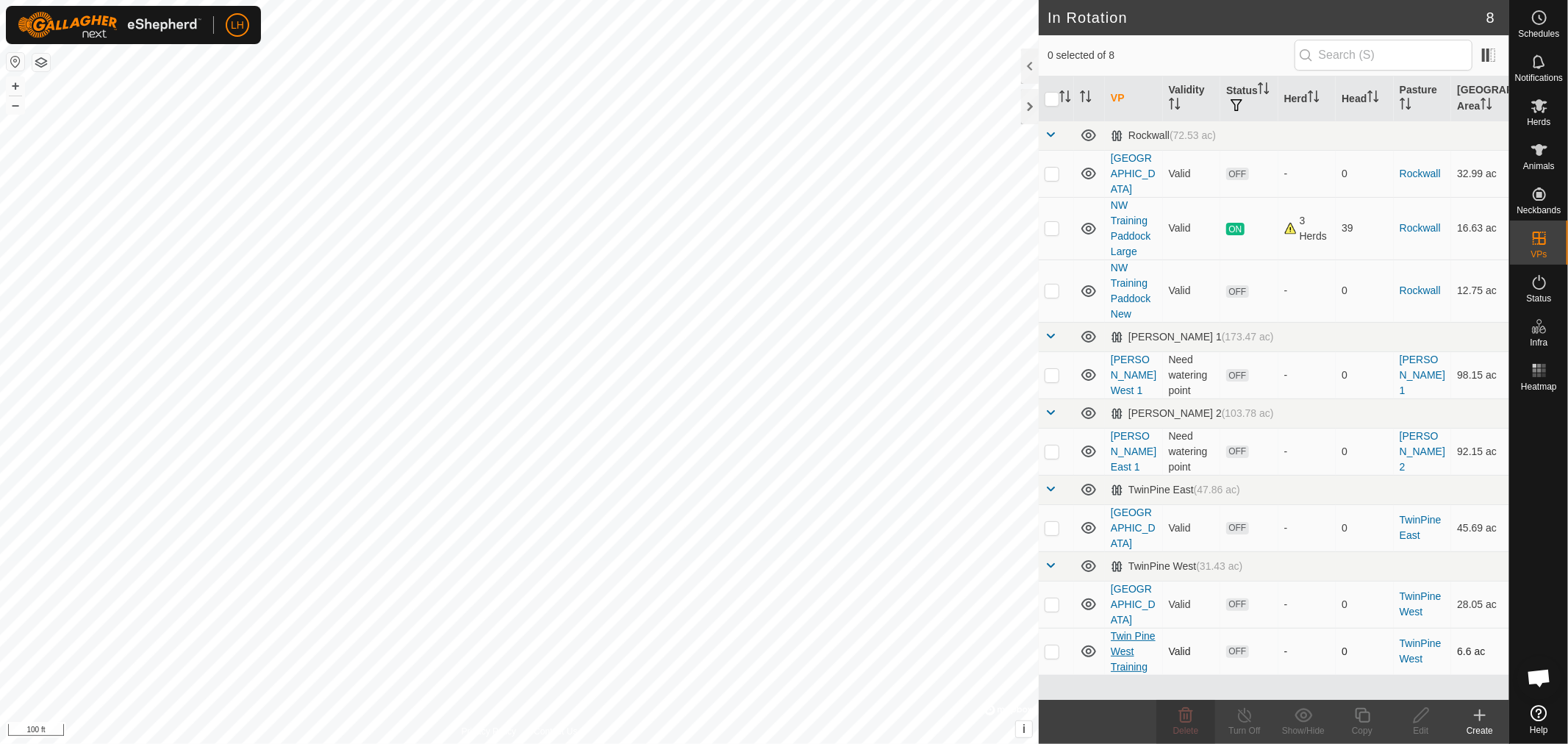
click at [1125, 630] on link "Twin Pine West Training" at bounding box center [1133, 650] width 45 height 42
